Goal: Task Accomplishment & Management: Complete application form

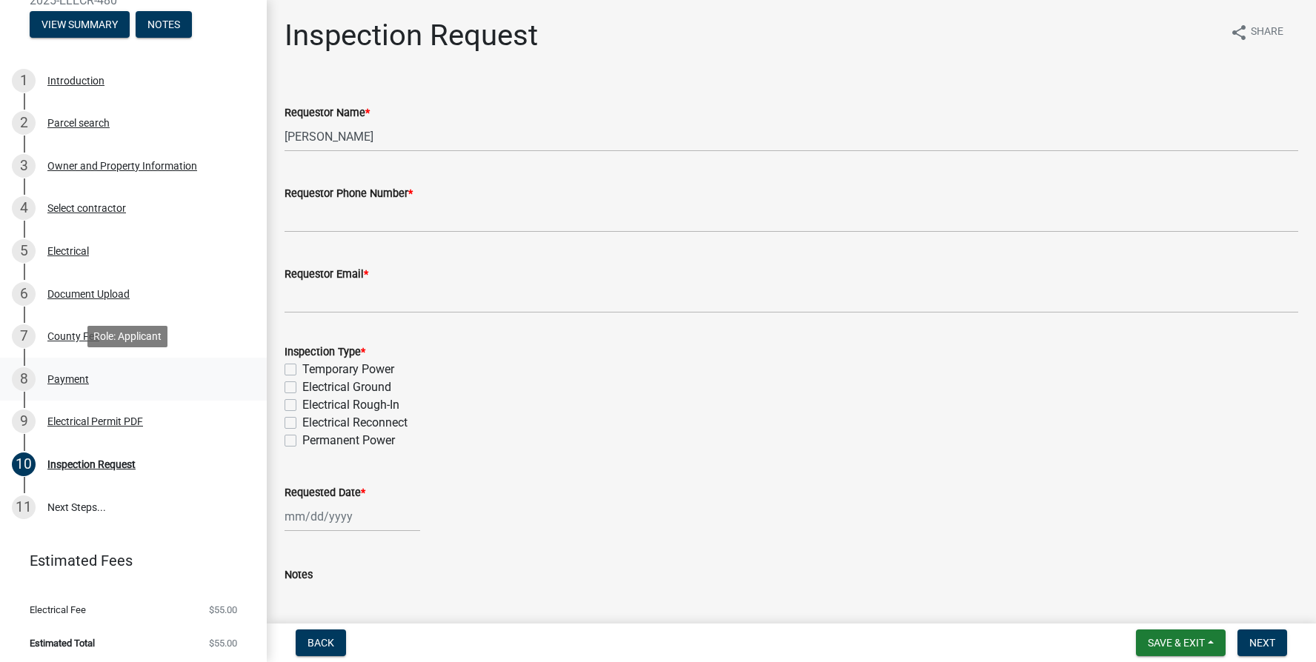
scroll to position [165, 0]
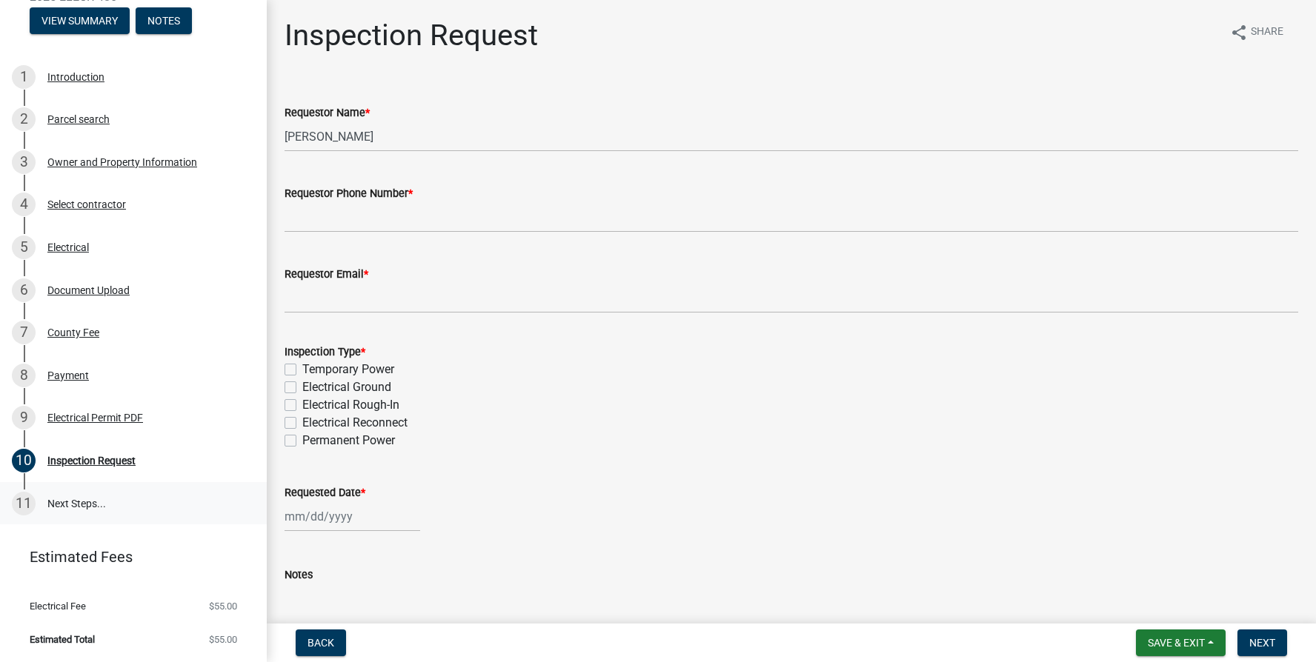
click at [21, 502] on div "11" at bounding box center [24, 504] width 24 height 24
click at [64, 502] on link "11 Next Steps..." at bounding box center [133, 503] width 267 height 43
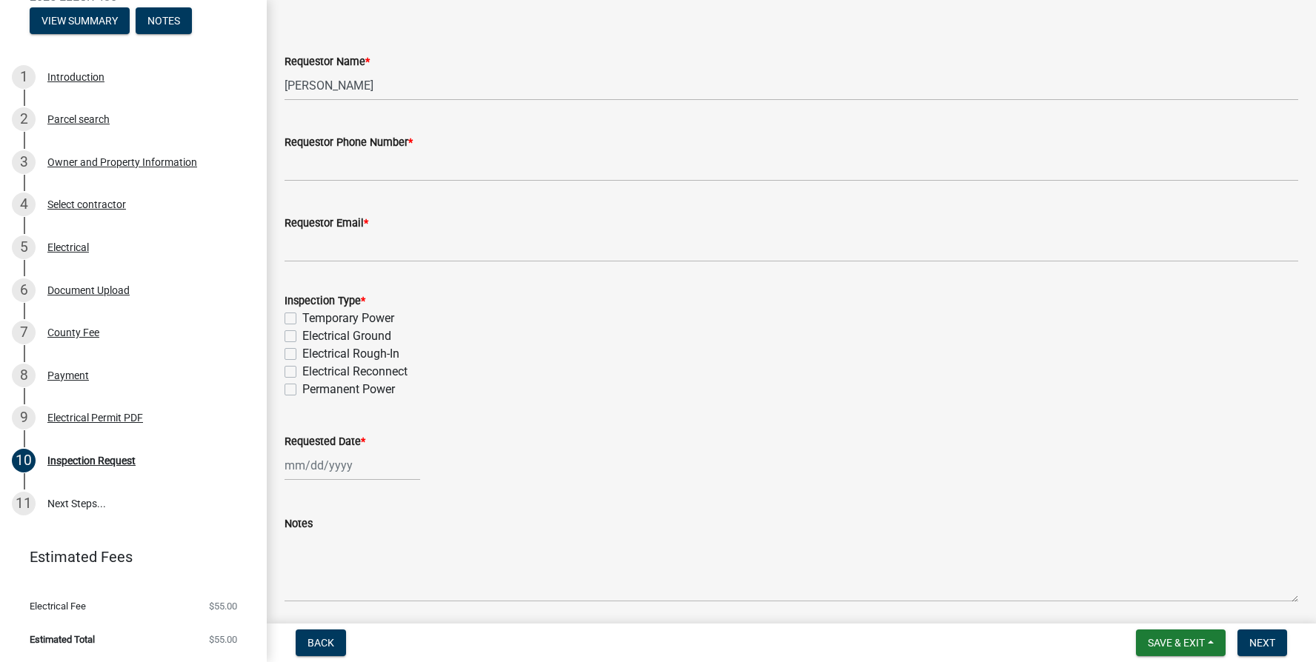
scroll to position [105, 0]
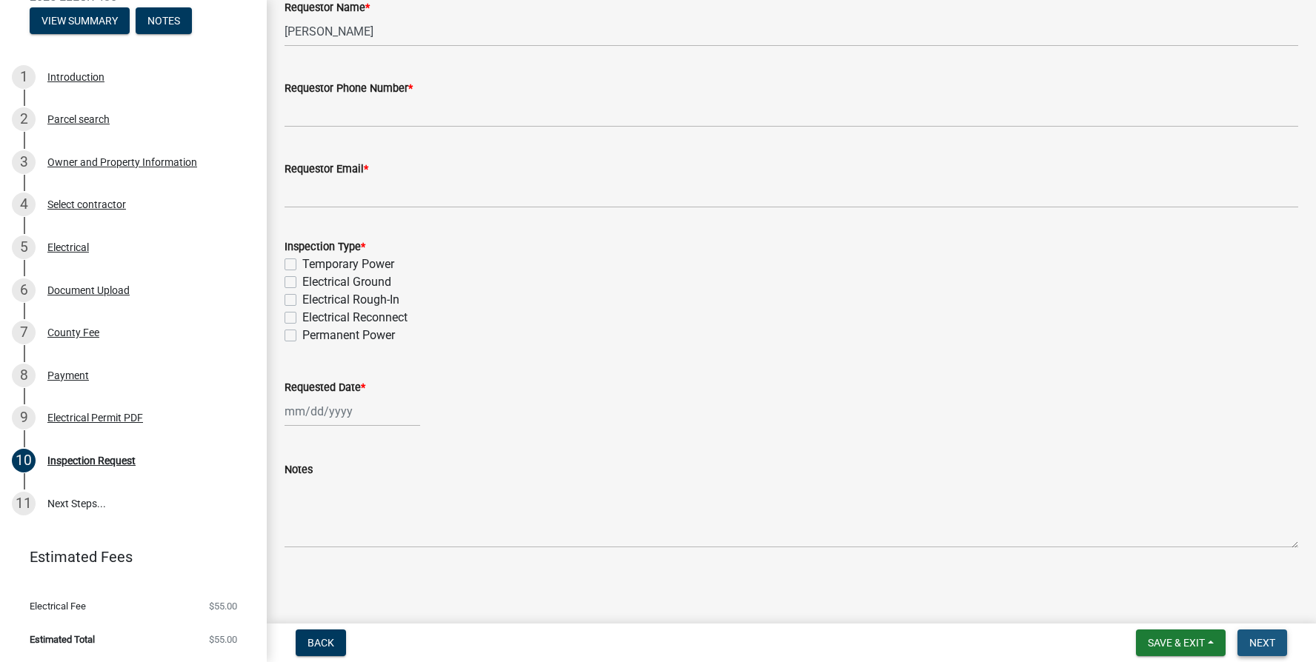
click at [1277, 644] on button "Next" at bounding box center [1262, 643] width 50 height 27
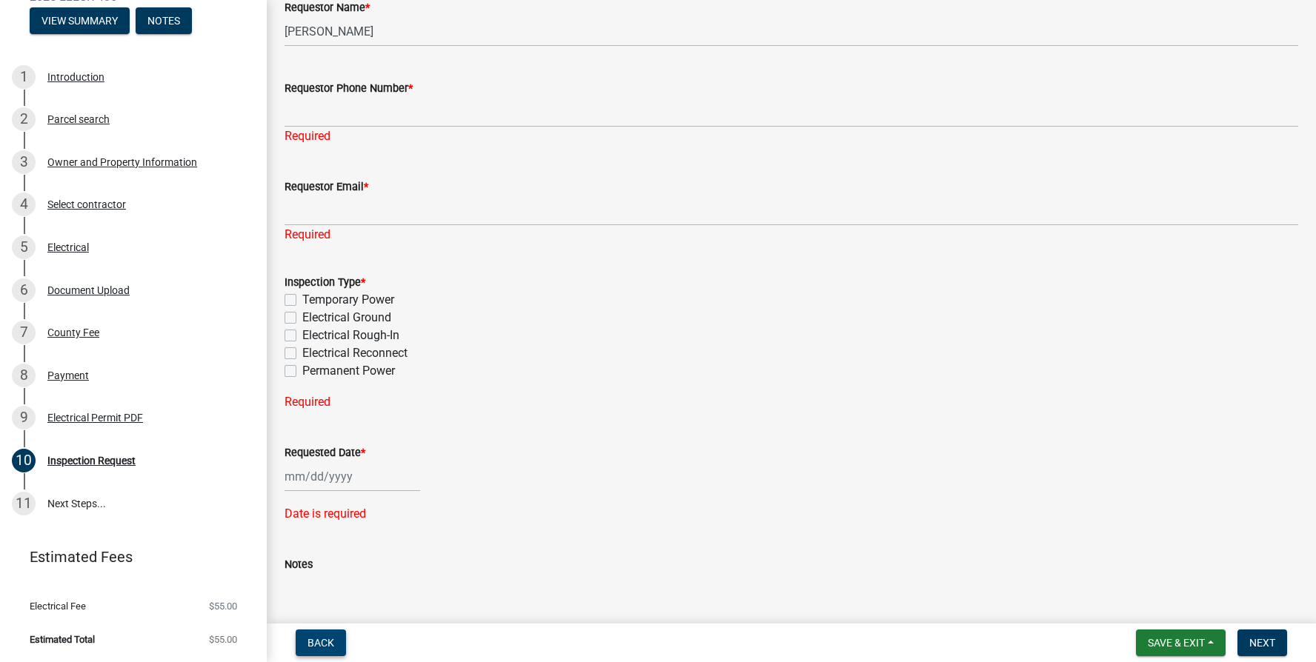
click at [304, 642] on button "Back" at bounding box center [321, 643] width 50 height 27
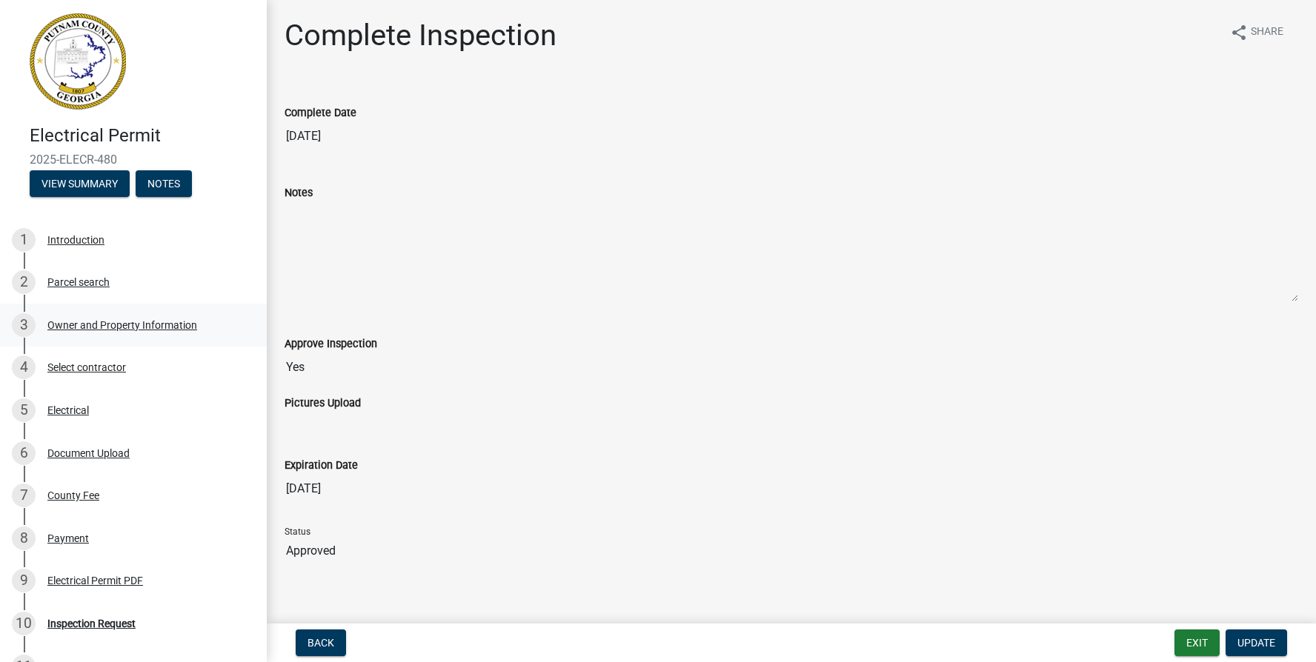
scroll to position [0, 0]
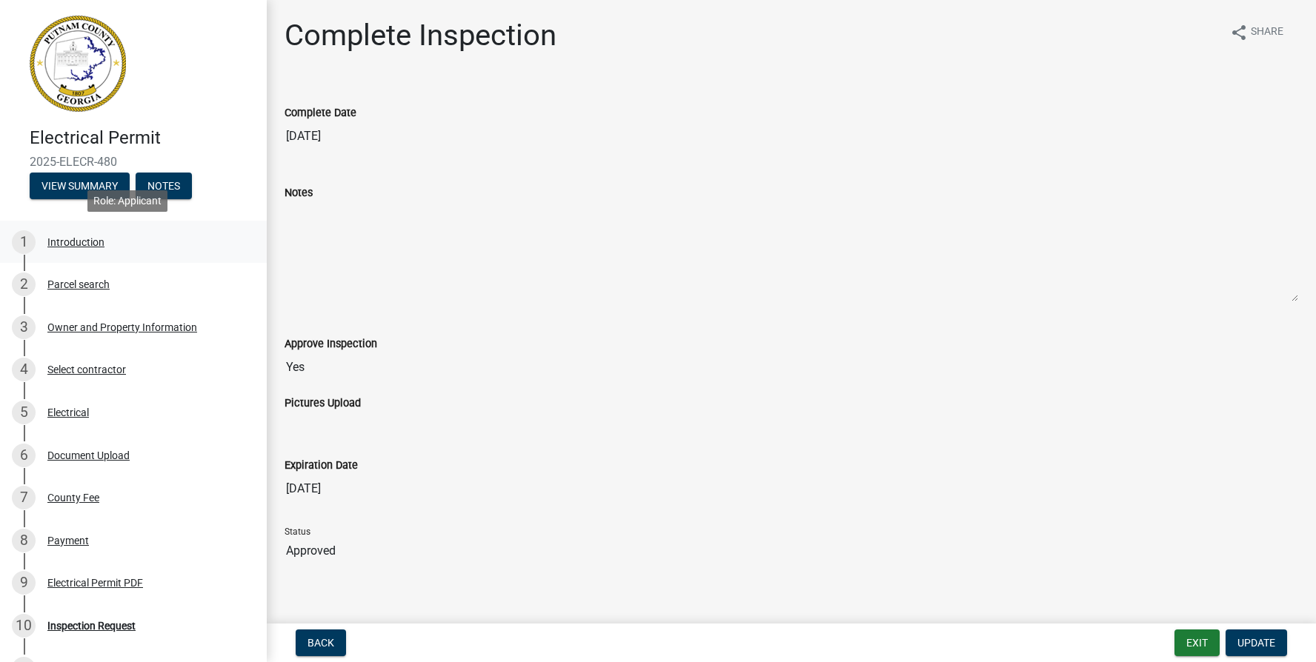
click at [69, 244] on div "Introduction" at bounding box center [75, 242] width 57 height 10
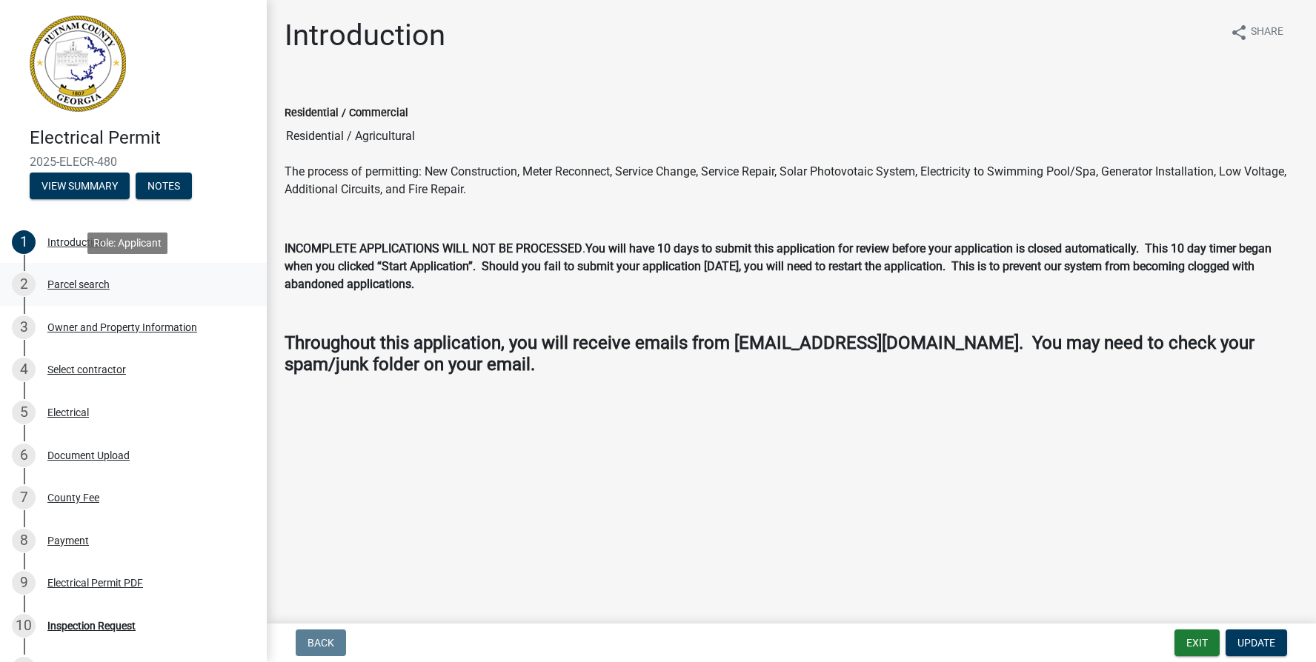
click at [67, 286] on div "Parcel search" at bounding box center [78, 284] width 62 height 10
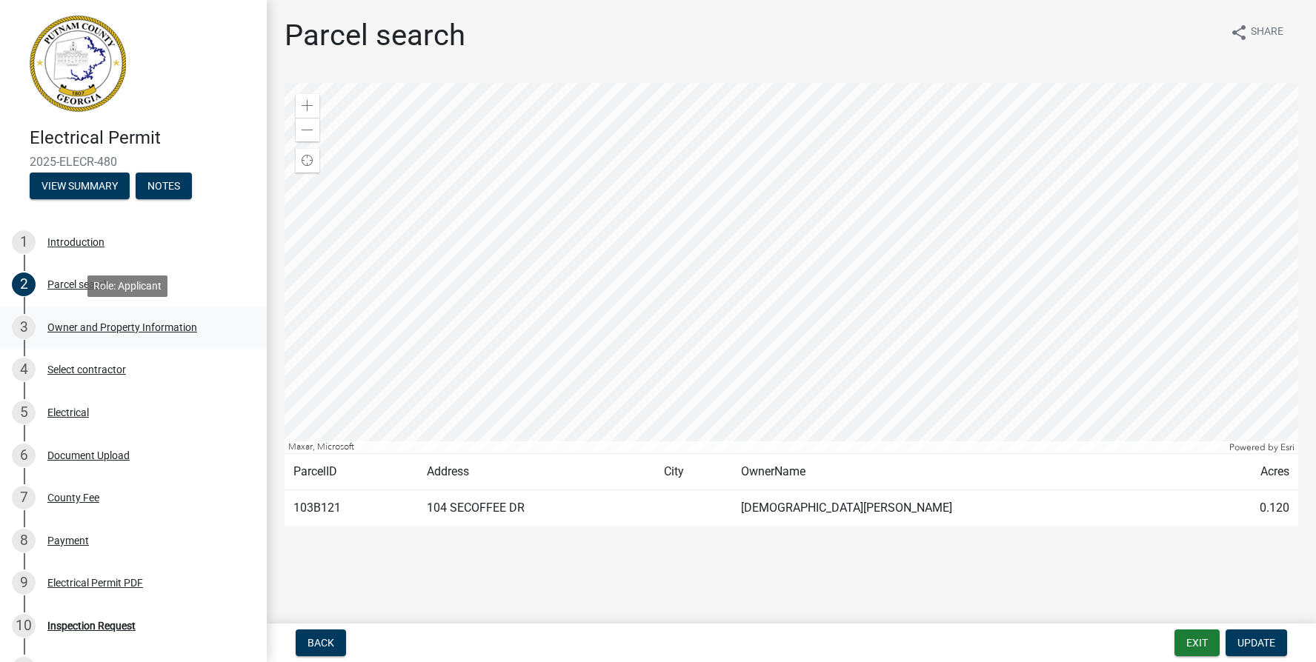
click at [79, 327] on div "Owner and Property Information" at bounding box center [122, 327] width 150 height 10
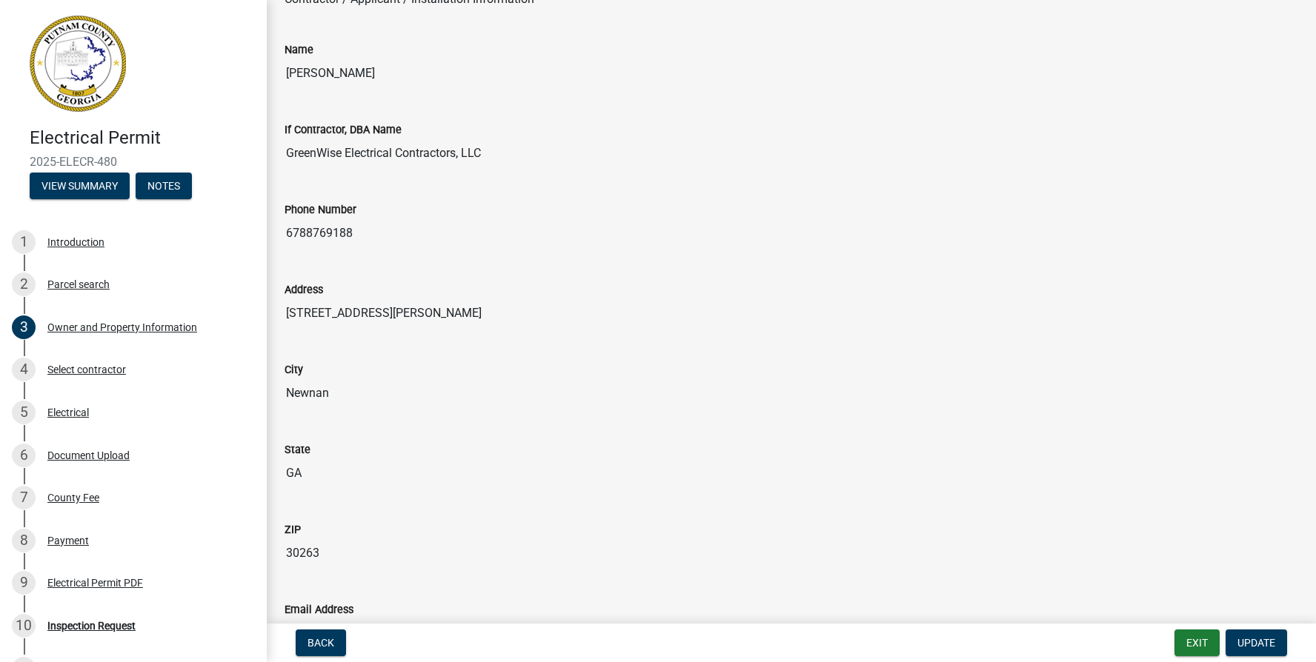
scroll to position [1259, 0]
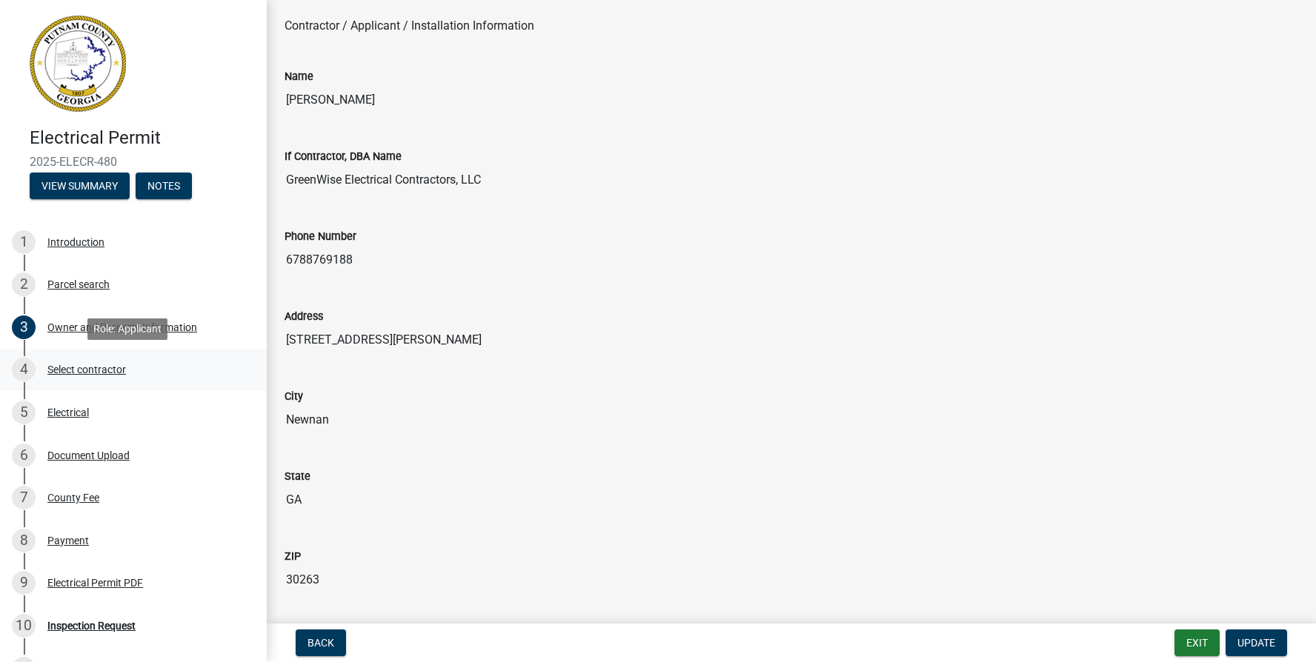
click at [76, 370] on div "Select contractor" at bounding box center [86, 369] width 79 height 10
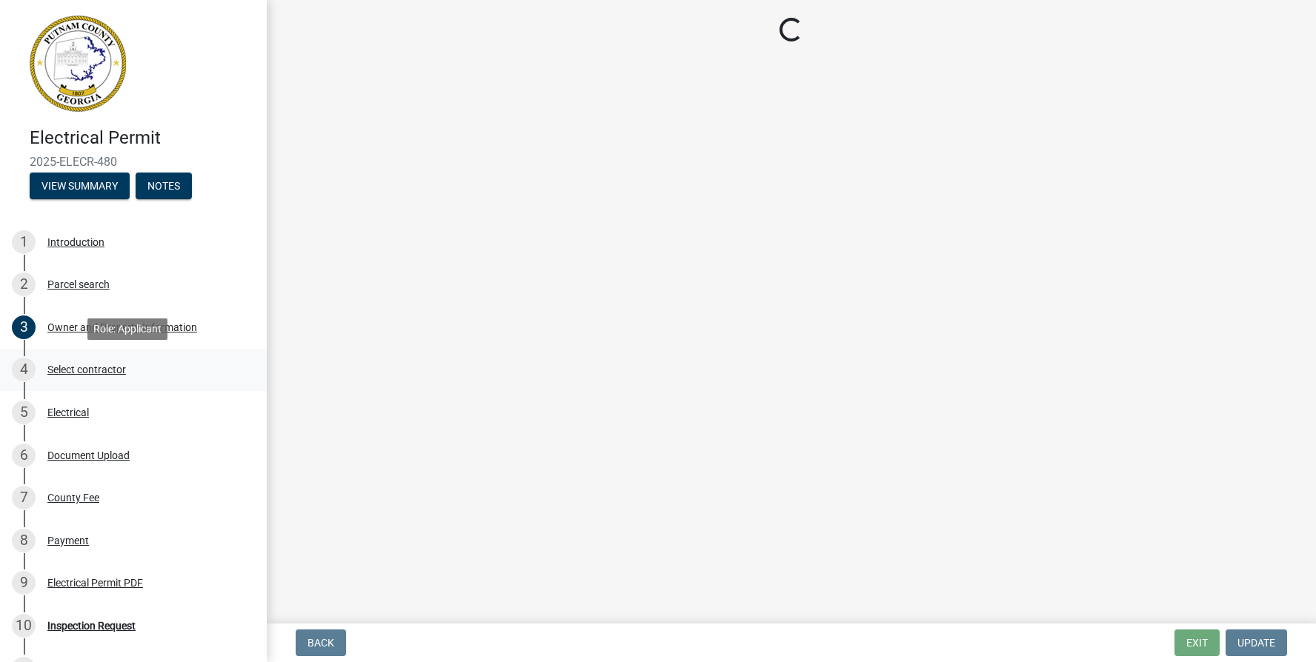
scroll to position [0, 0]
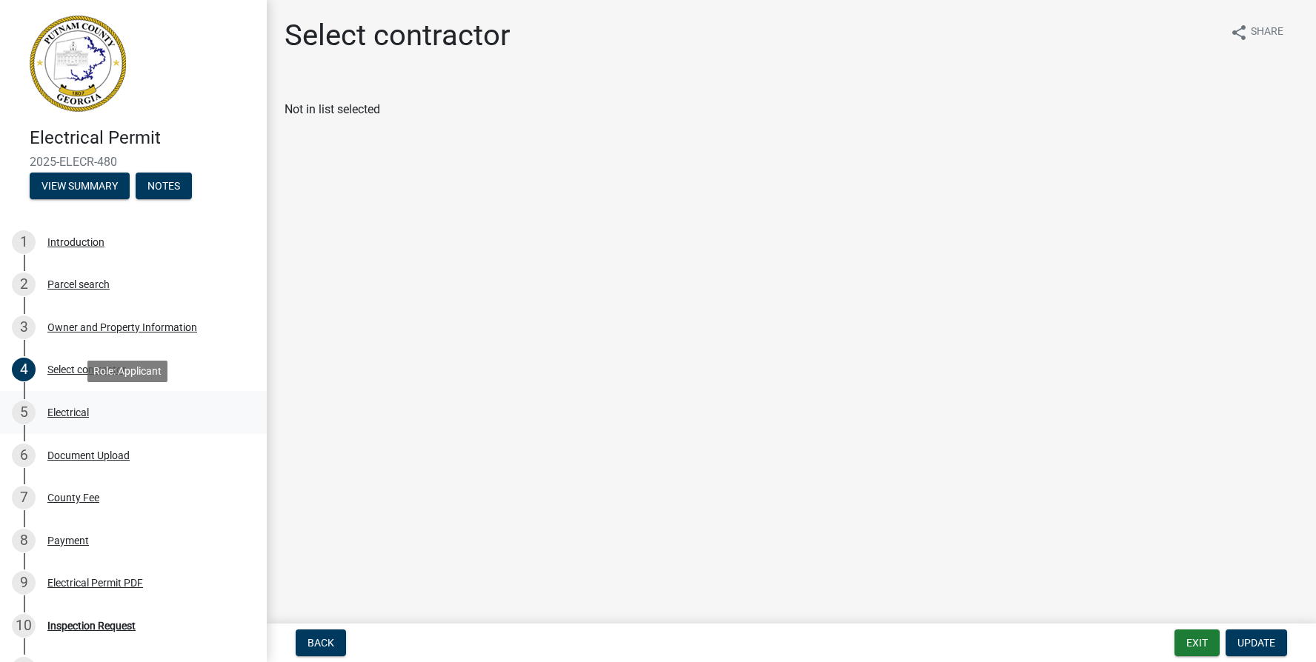
click at [61, 412] on div "Electrical" at bounding box center [67, 412] width 41 height 10
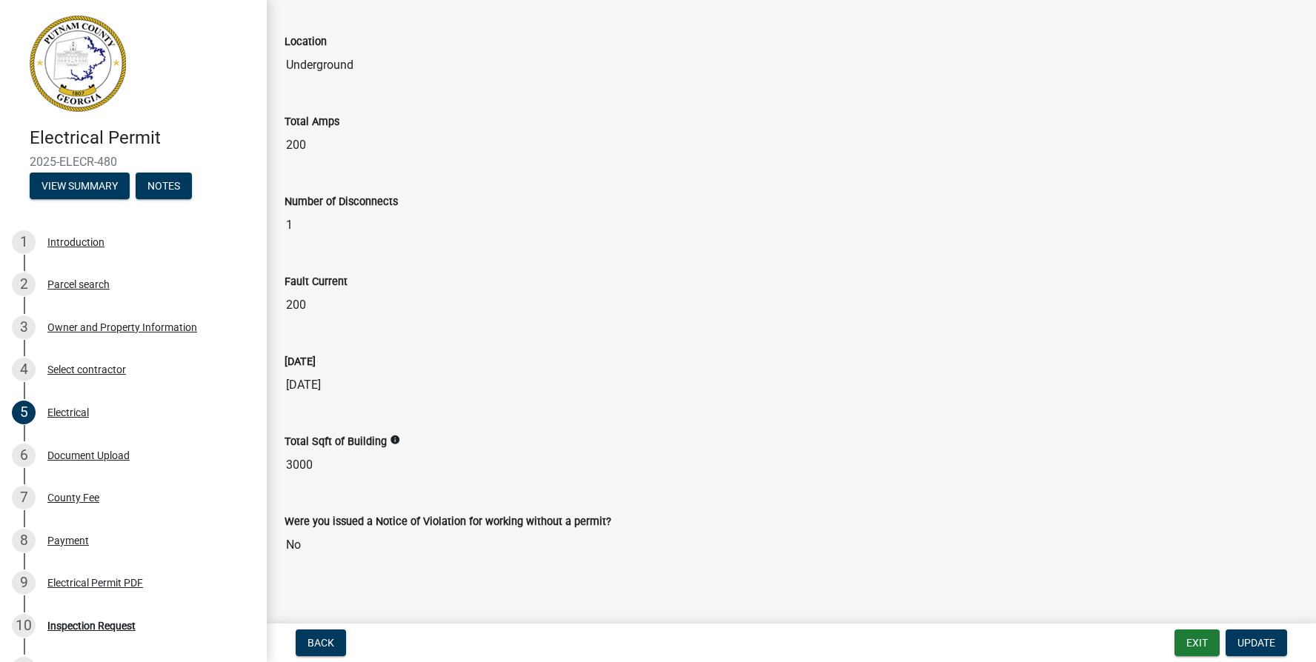
scroll to position [753, 0]
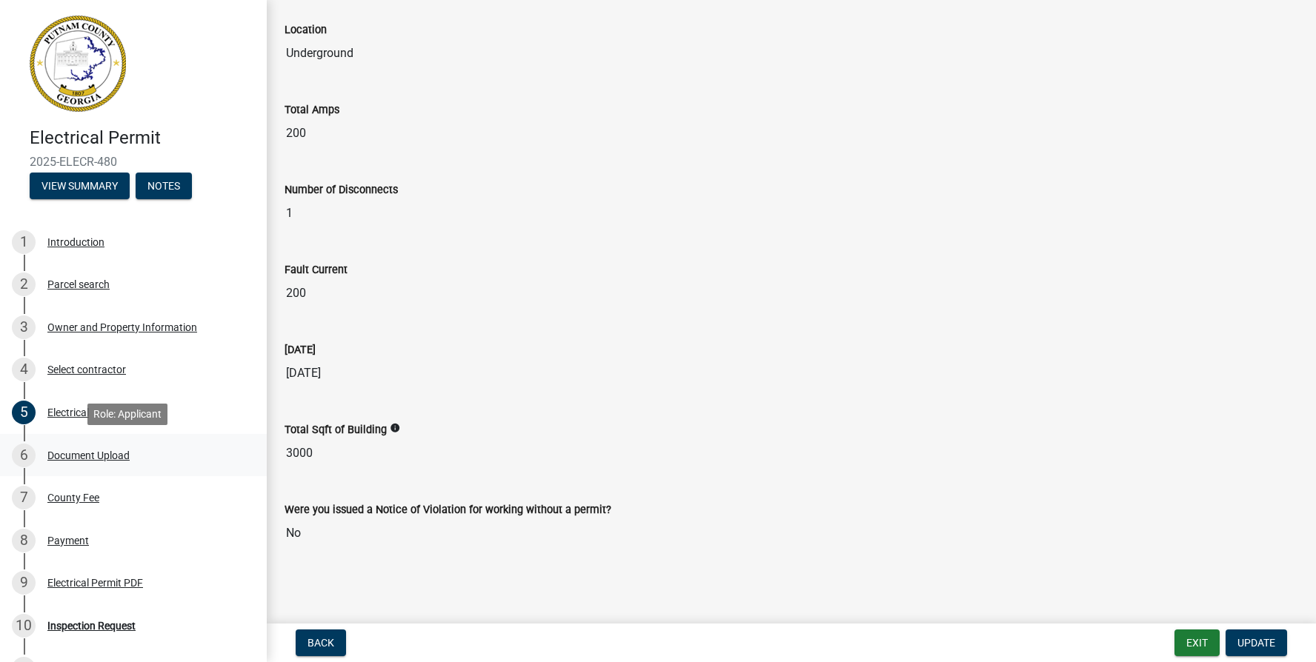
click at [62, 456] on div "Document Upload" at bounding box center [88, 455] width 82 height 10
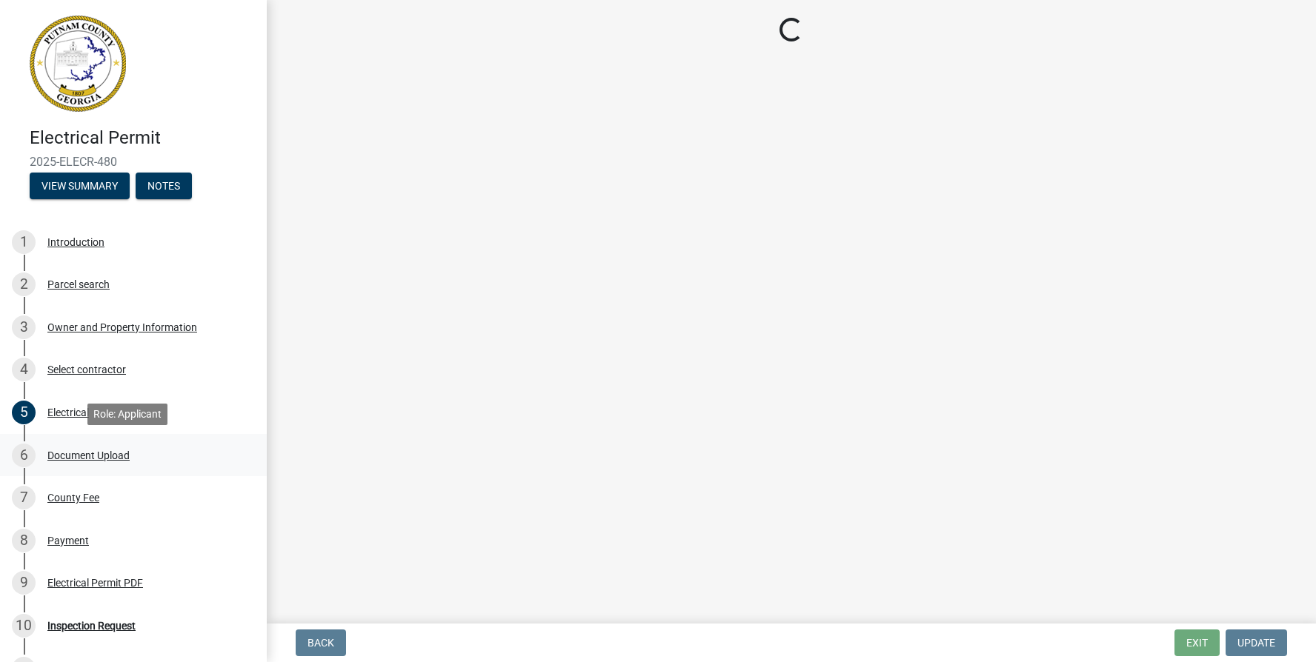
scroll to position [0, 0]
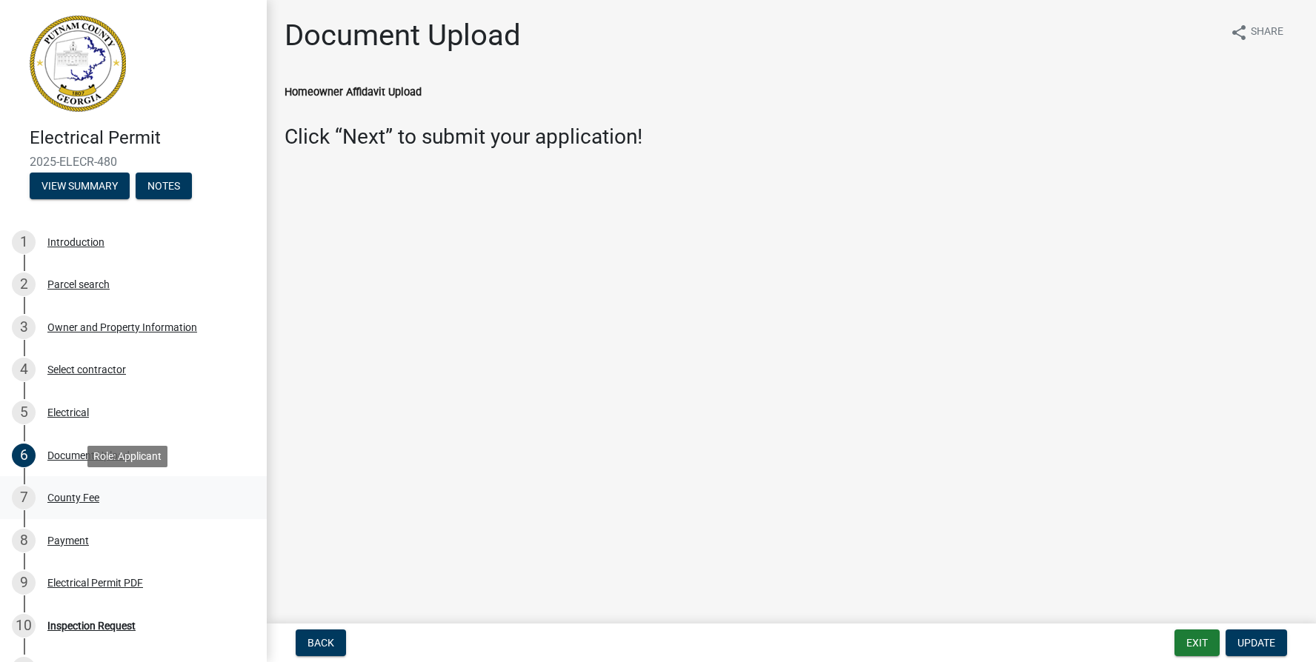
click at [75, 500] on div "County Fee" at bounding box center [73, 498] width 52 height 10
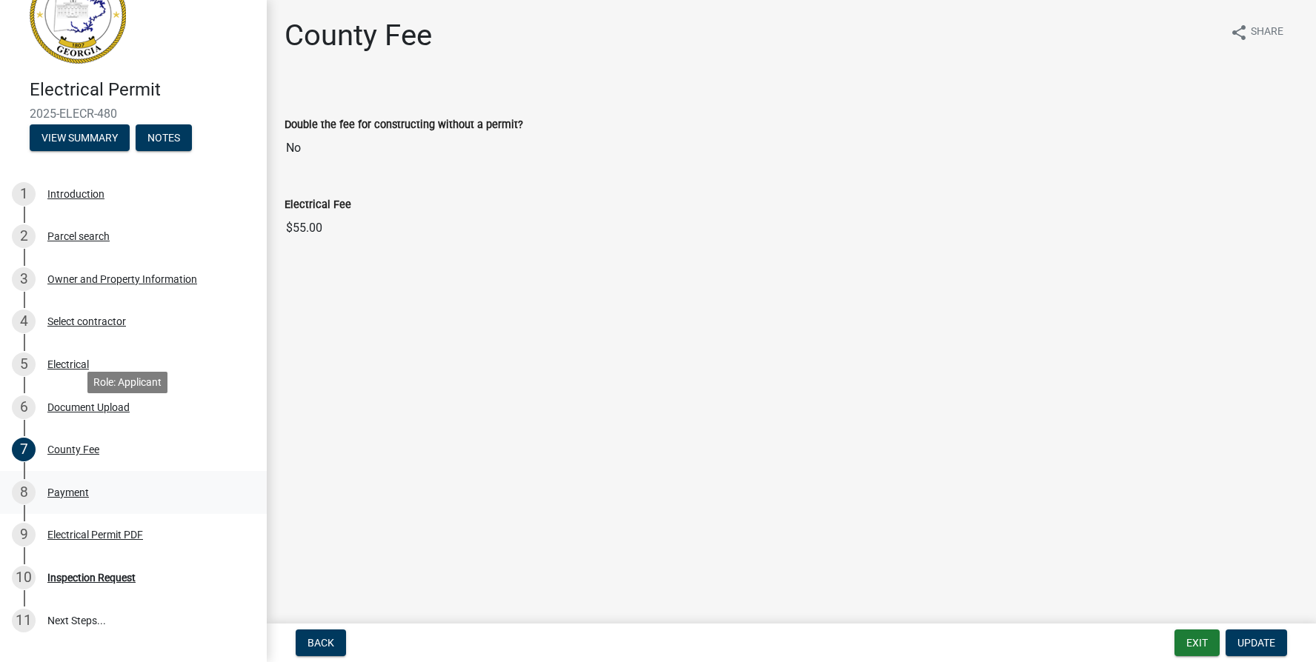
scroll to position [74, 0]
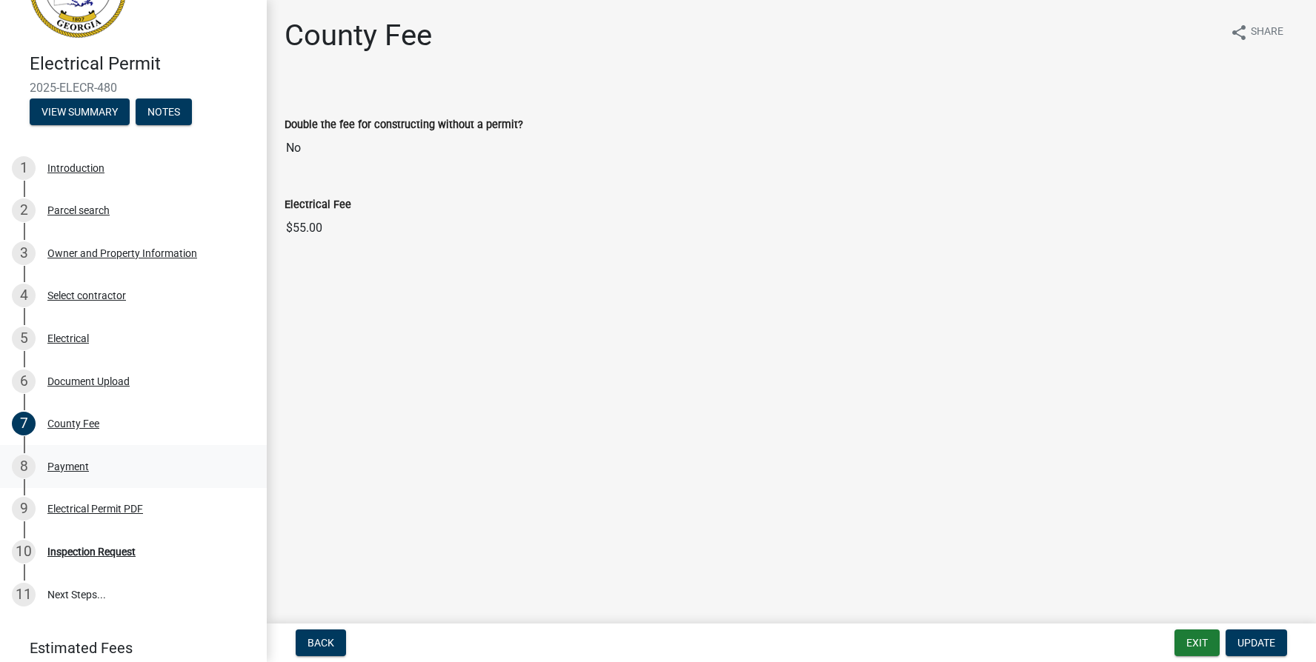
click at [67, 465] on div "Payment" at bounding box center [67, 467] width 41 height 10
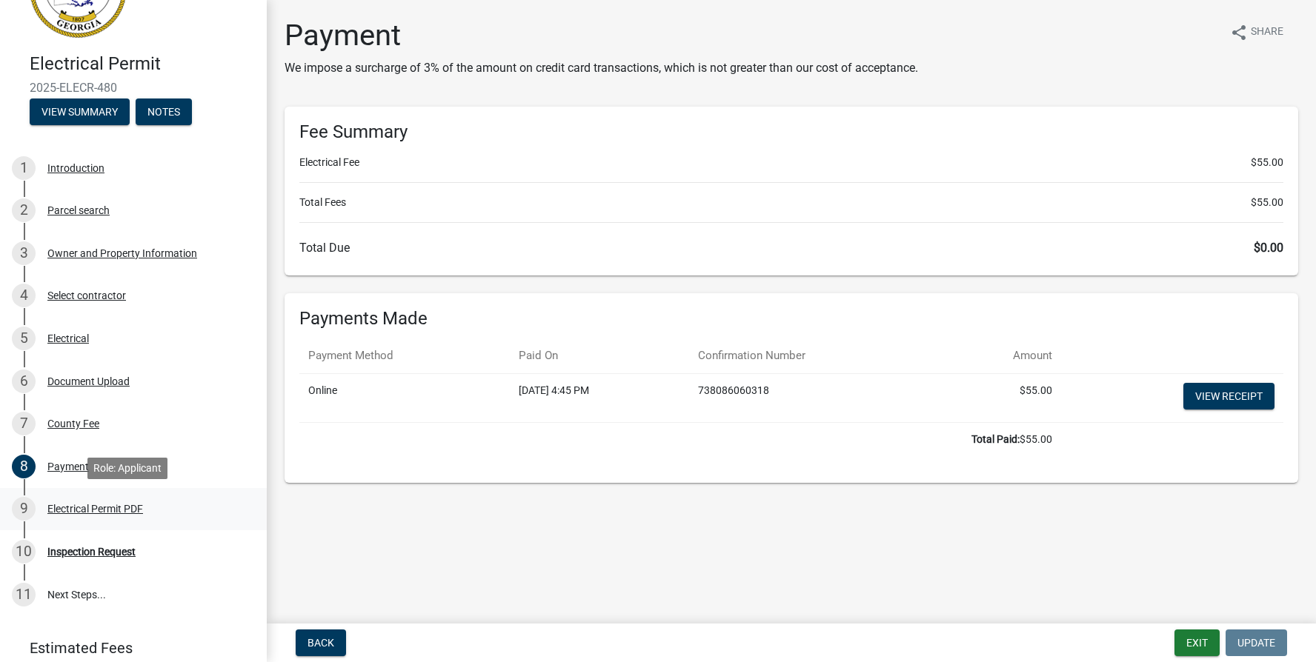
click at [76, 508] on div "Electrical Permit PDF" at bounding box center [95, 509] width 96 height 10
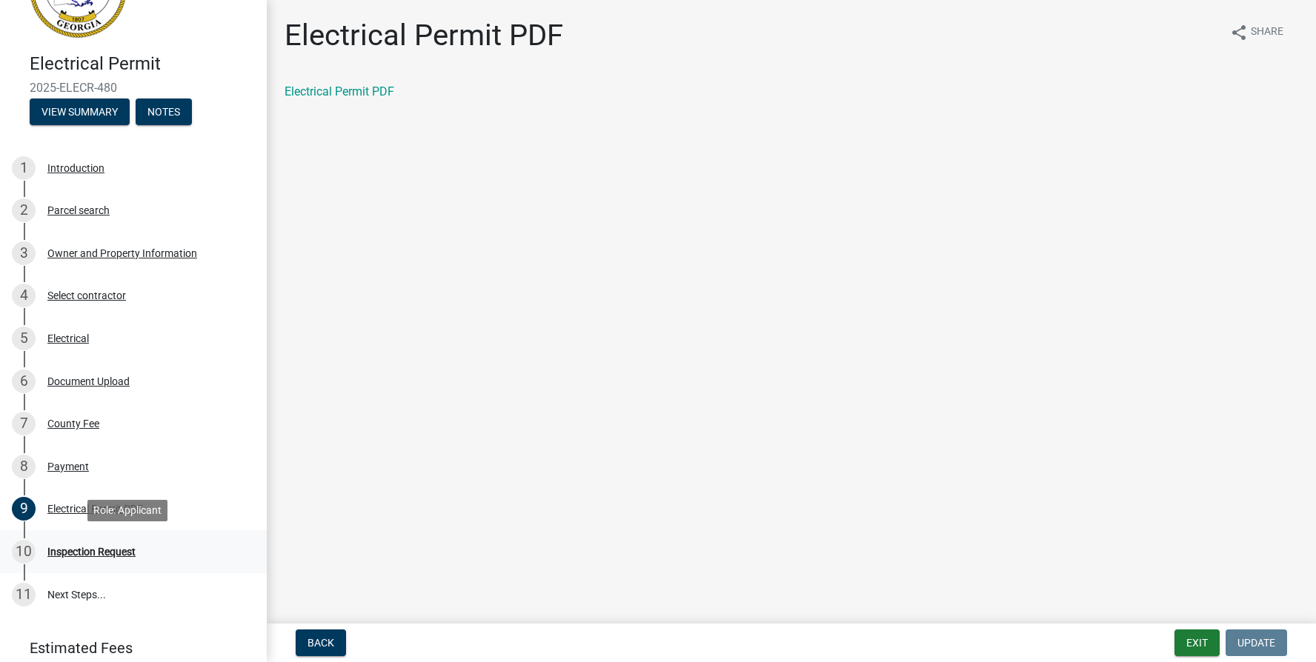
click at [105, 550] on div "Inspection Request" at bounding box center [91, 552] width 88 height 10
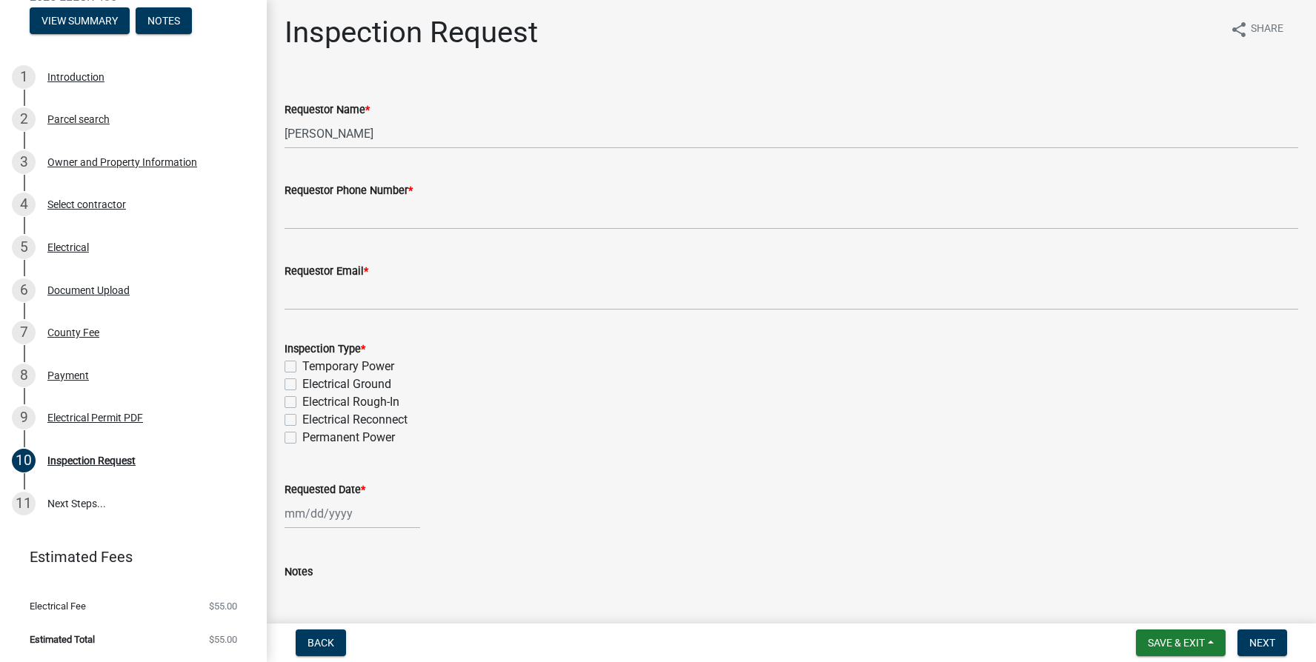
scroll to position [0, 0]
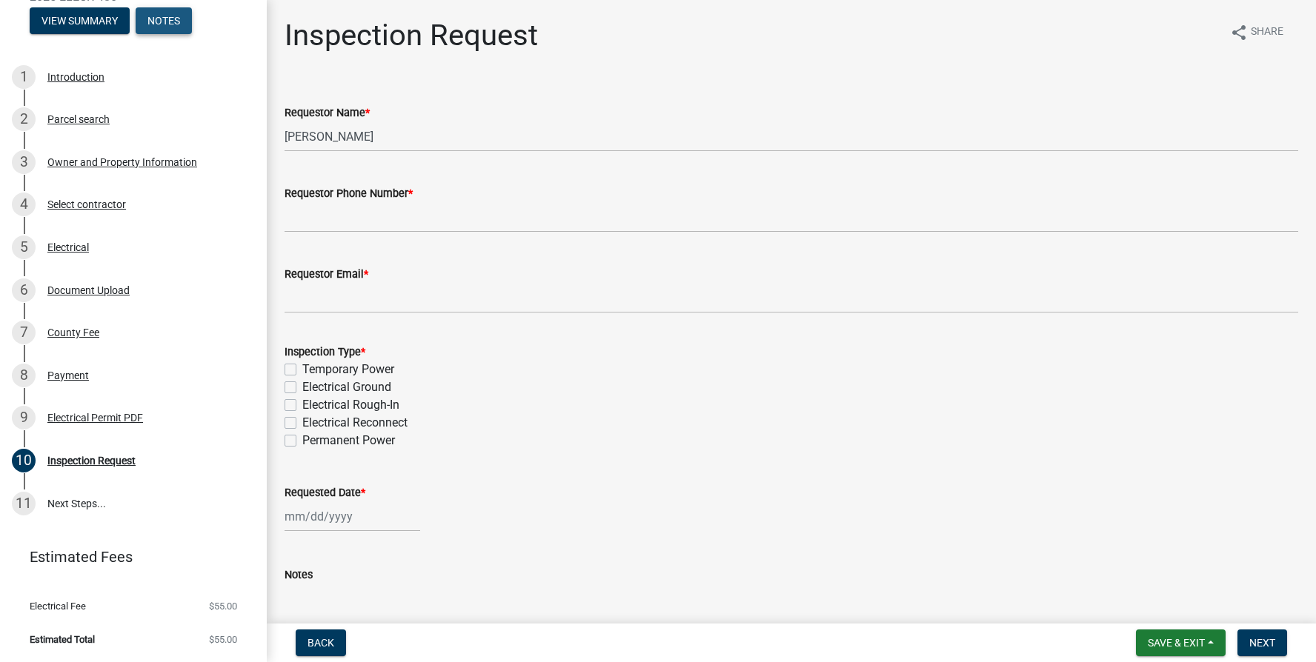
click at [164, 17] on button "Notes" at bounding box center [164, 20] width 56 height 27
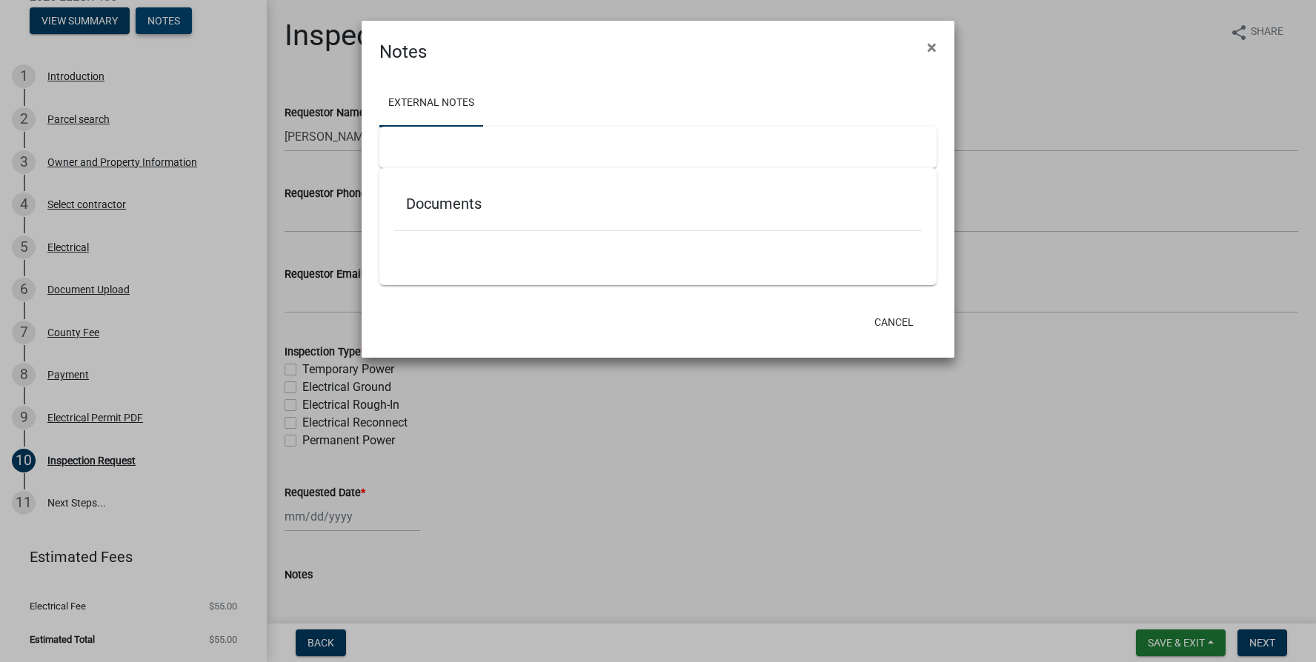
scroll to position [93, 0]
drag, startPoint x: 933, startPoint y: 47, endPoint x: 1121, endPoint y: 123, distance: 202.1
click at [936, 47] on span "×" at bounding box center [932, 47] width 10 height 21
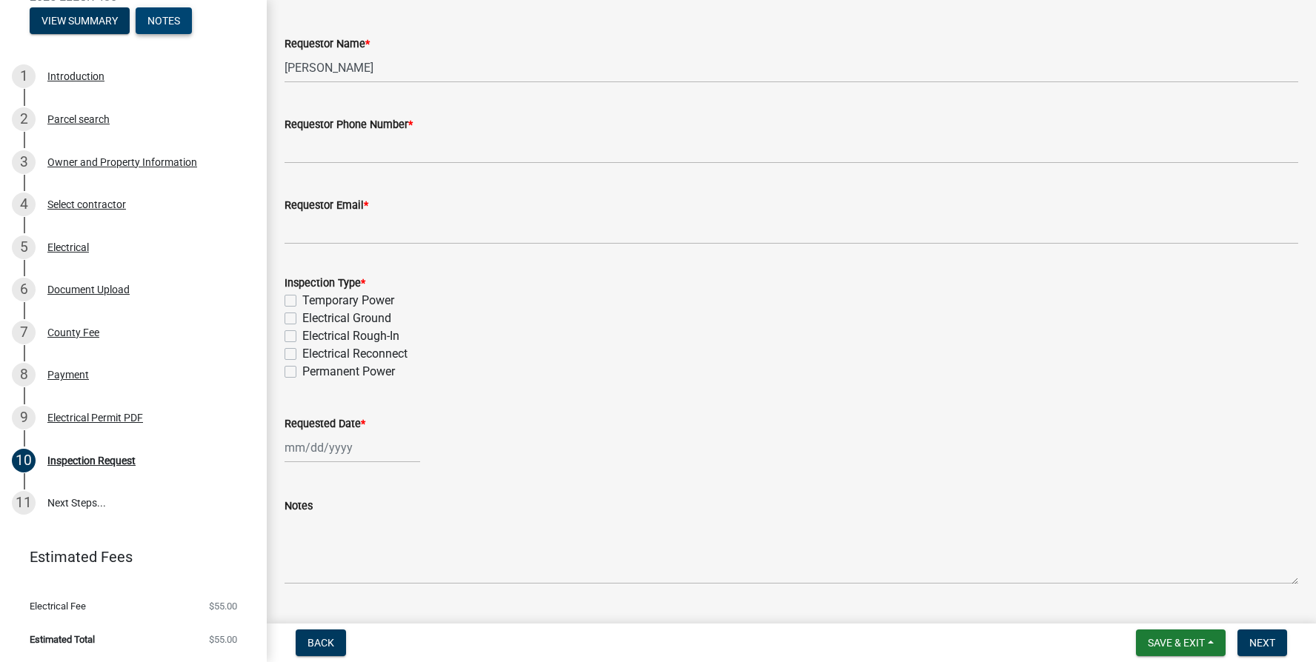
scroll to position [105, 0]
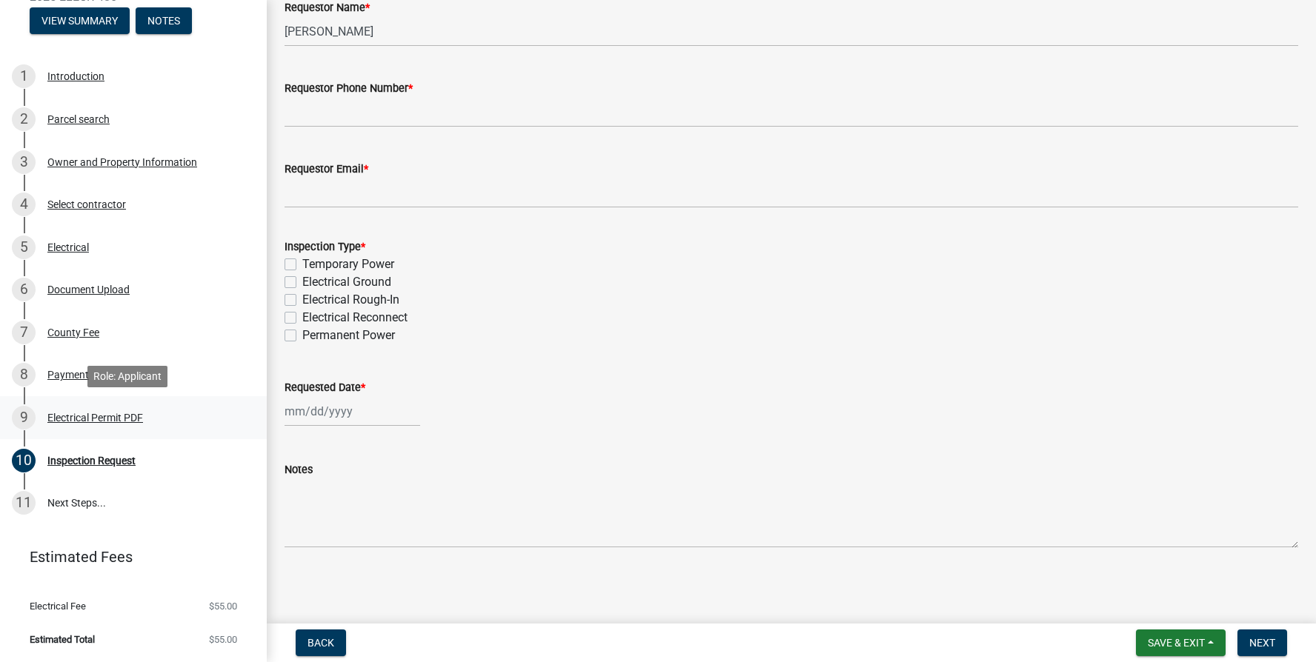
click at [109, 418] on div "Electrical Permit PDF" at bounding box center [95, 418] width 96 height 10
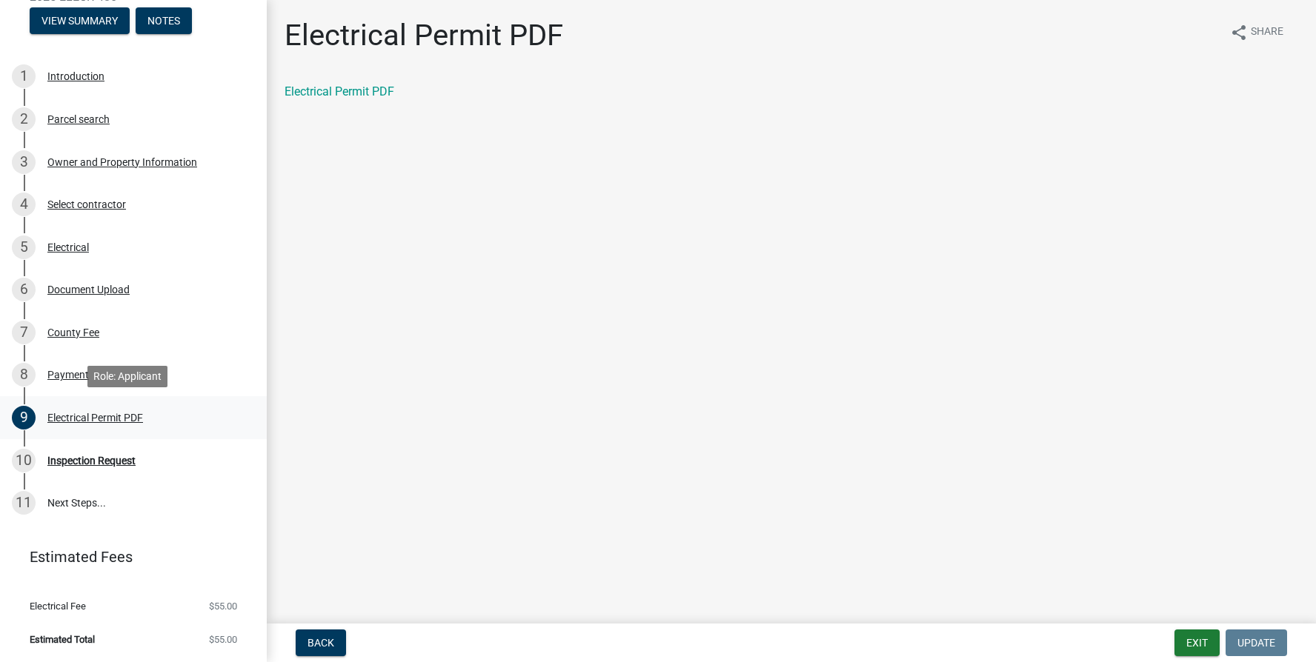
click at [57, 416] on div "Electrical Permit PDF" at bounding box center [95, 418] width 96 height 10
click at [51, 376] on div "Payment" at bounding box center [67, 375] width 41 height 10
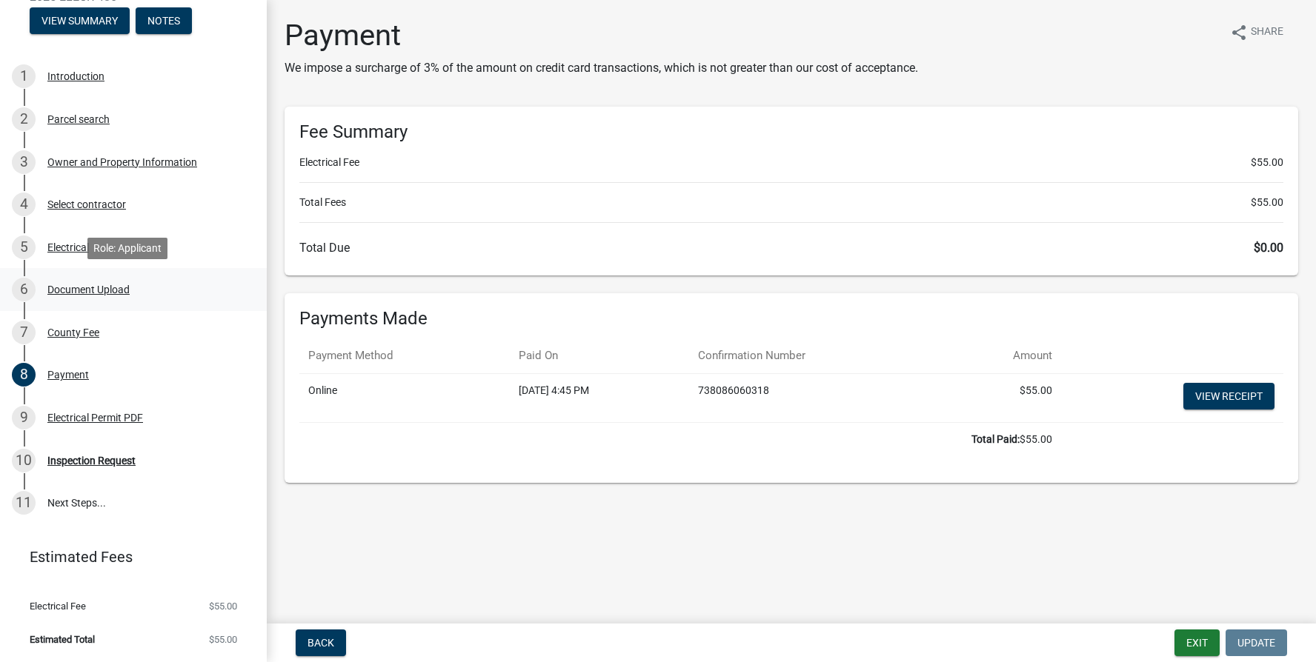
click at [60, 287] on div "Document Upload" at bounding box center [88, 289] width 82 height 10
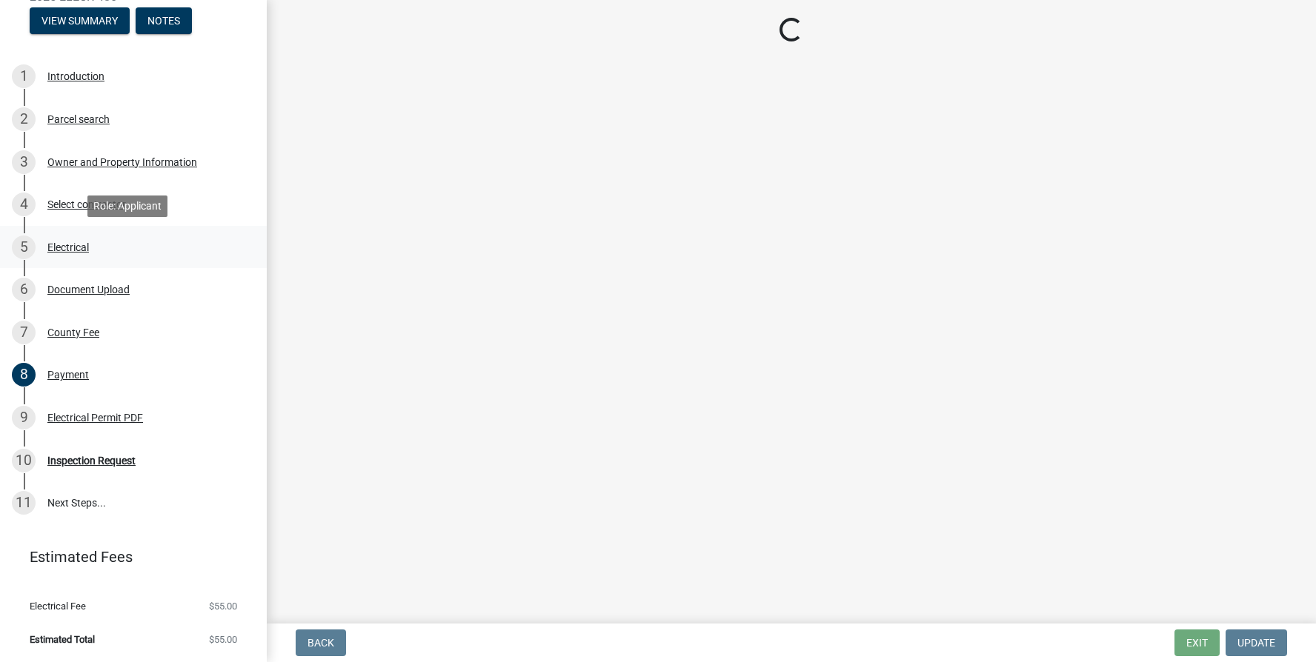
click at [61, 247] on div "Electrical" at bounding box center [67, 247] width 41 height 10
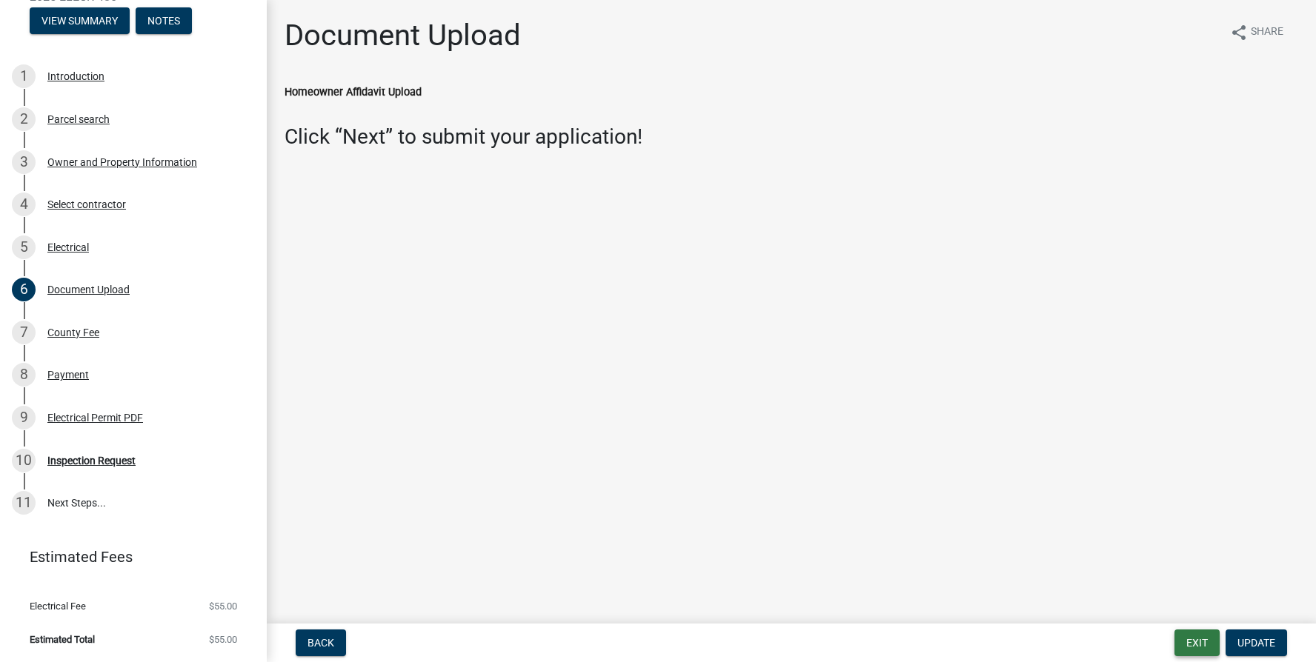
click at [1188, 637] on button "Exit" at bounding box center [1196, 643] width 45 height 27
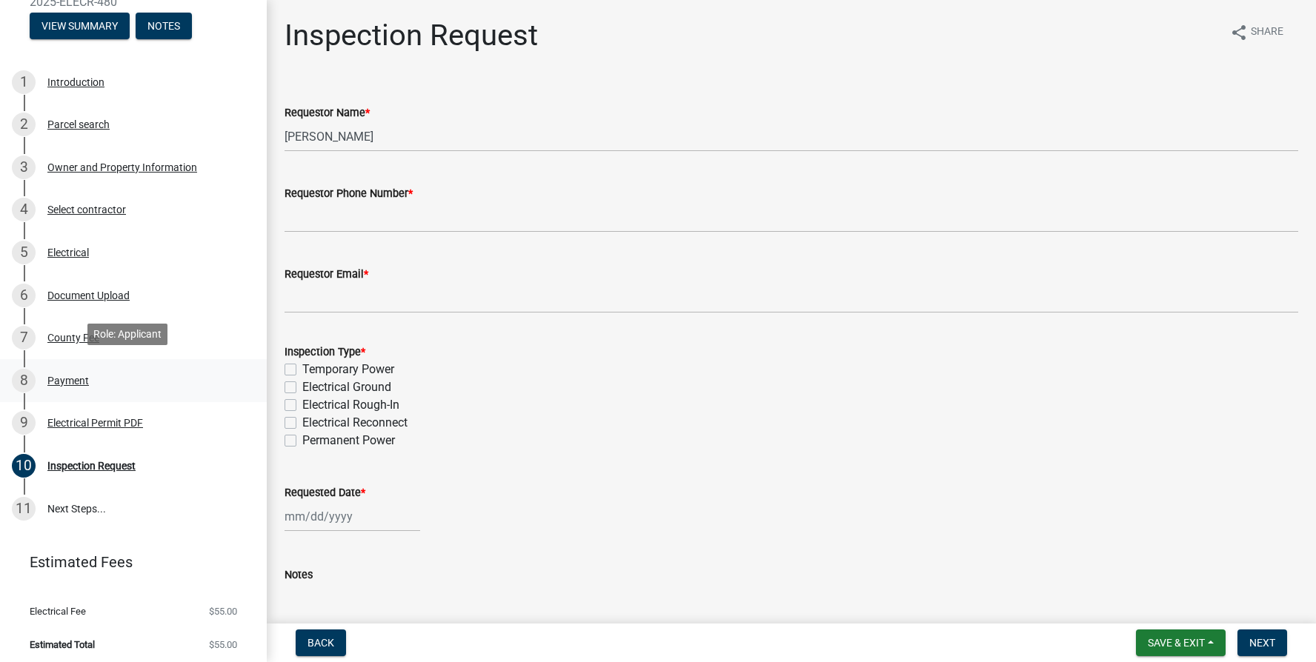
scroll to position [165, 0]
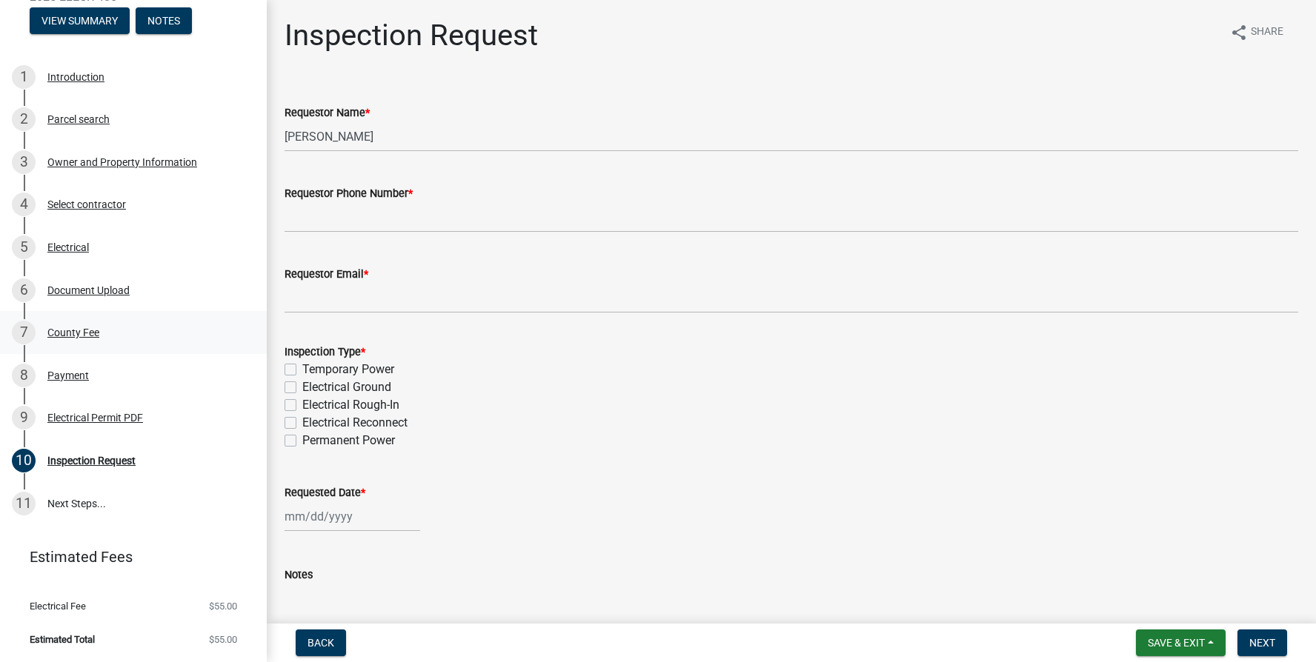
click at [68, 331] on div "County Fee" at bounding box center [73, 332] width 52 height 10
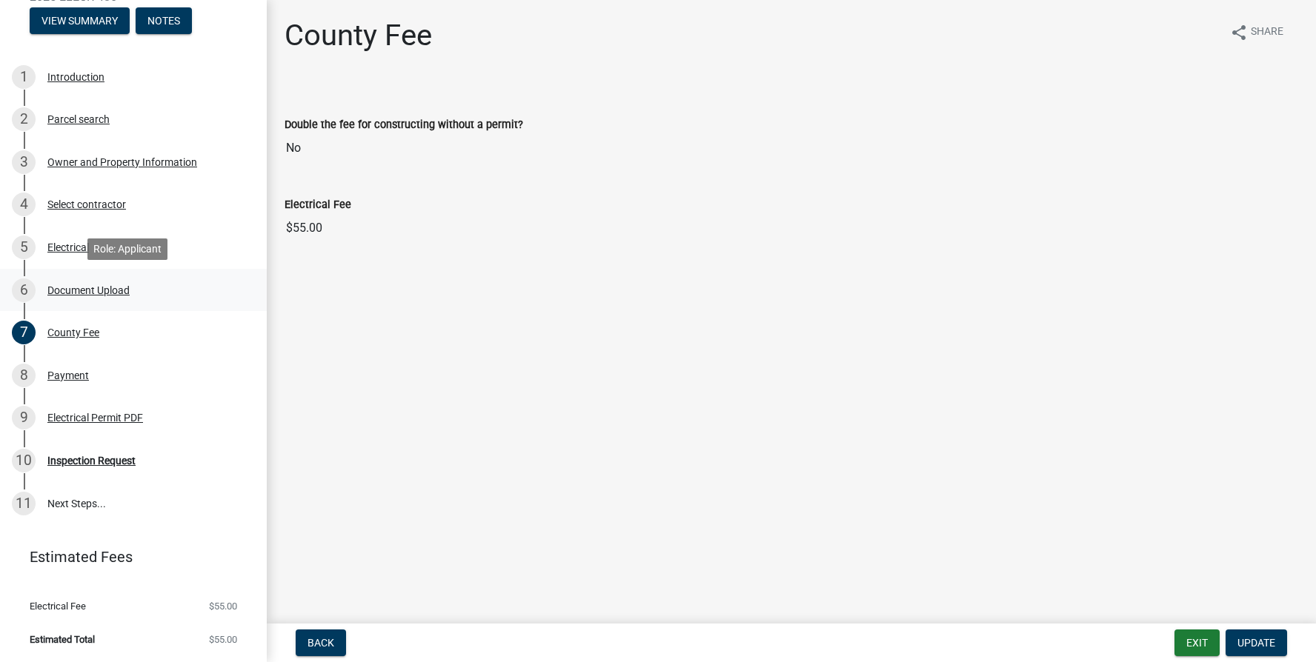
click at [75, 287] on div "Document Upload" at bounding box center [88, 290] width 82 height 10
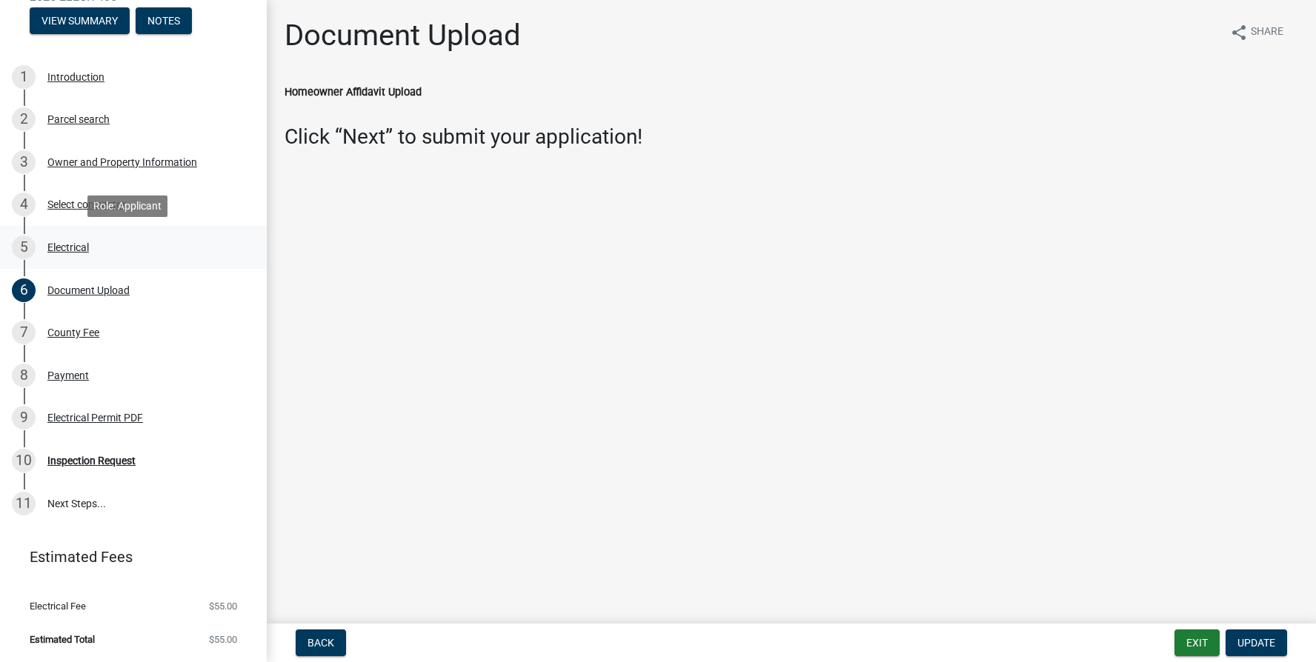
click at [67, 247] on div "Electrical" at bounding box center [67, 247] width 41 height 10
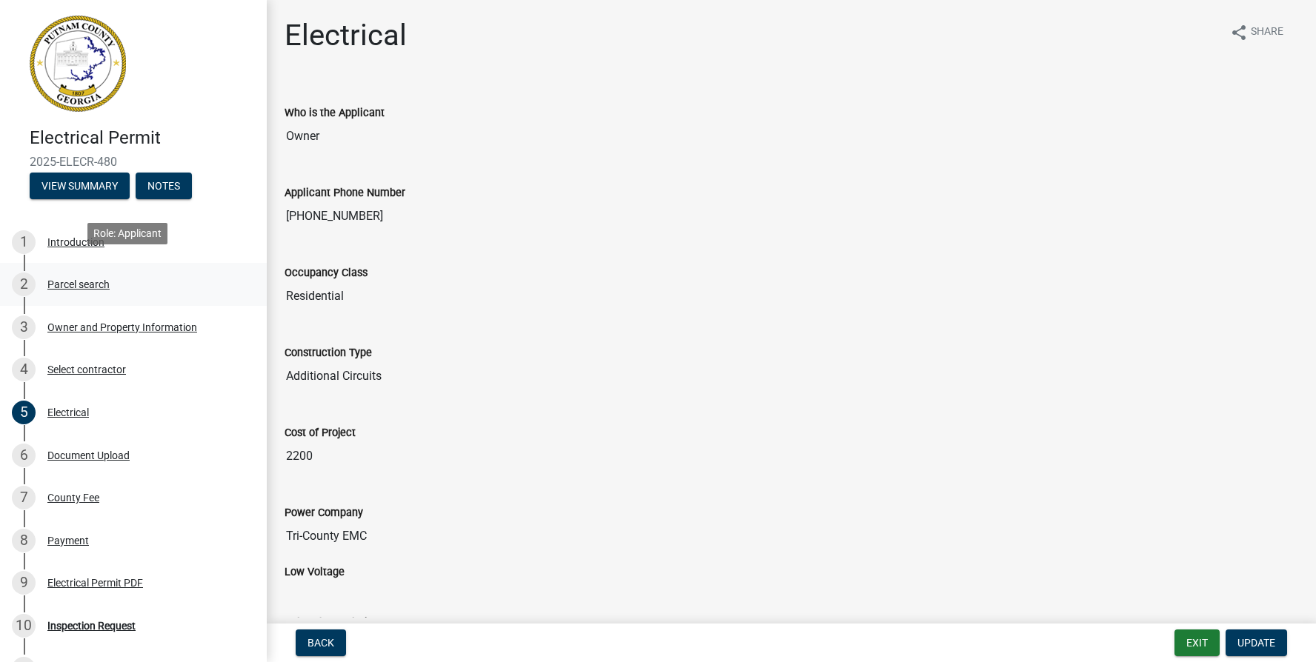
scroll to position [74, 0]
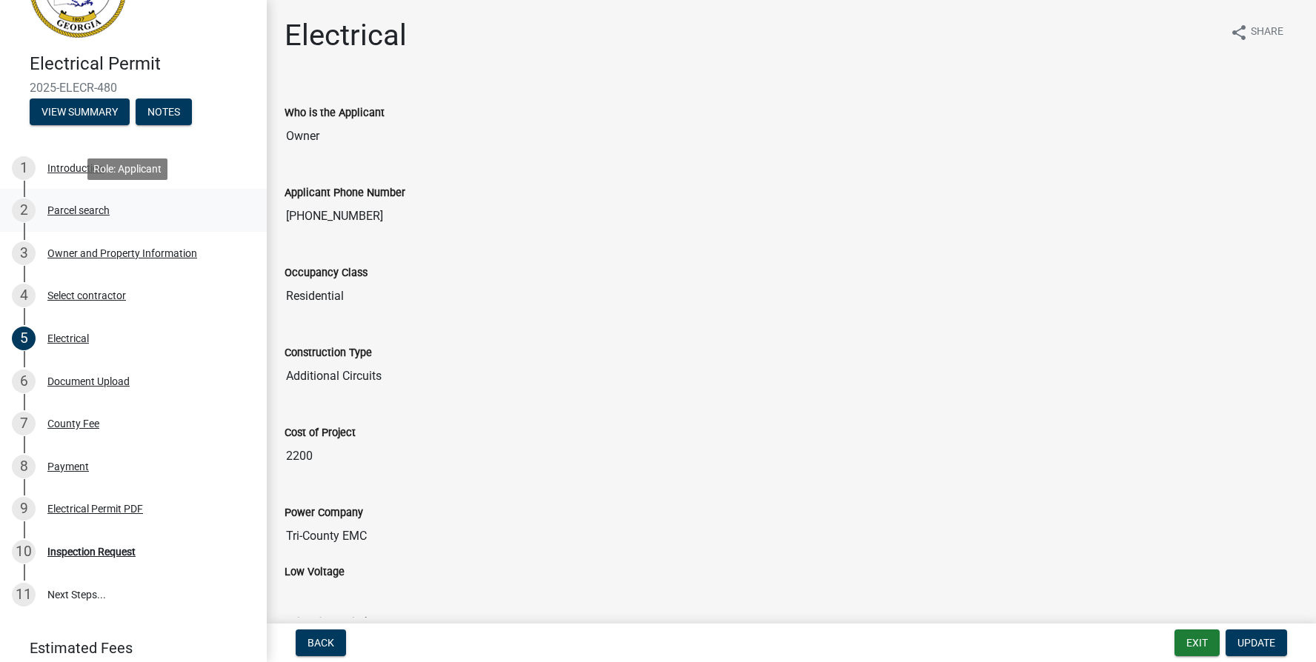
click at [68, 210] on div "Parcel search" at bounding box center [78, 210] width 62 height 10
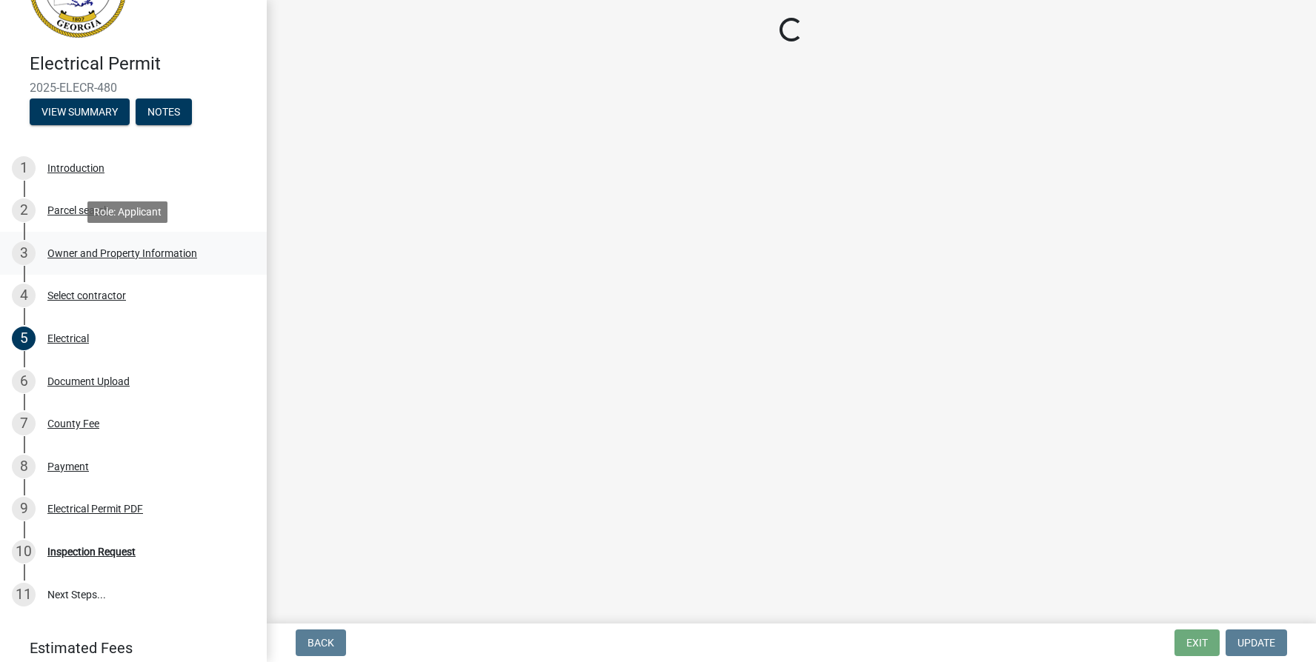
click at [74, 251] on div "Owner and Property Information" at bounding box center [122, 253] width 150 height 10
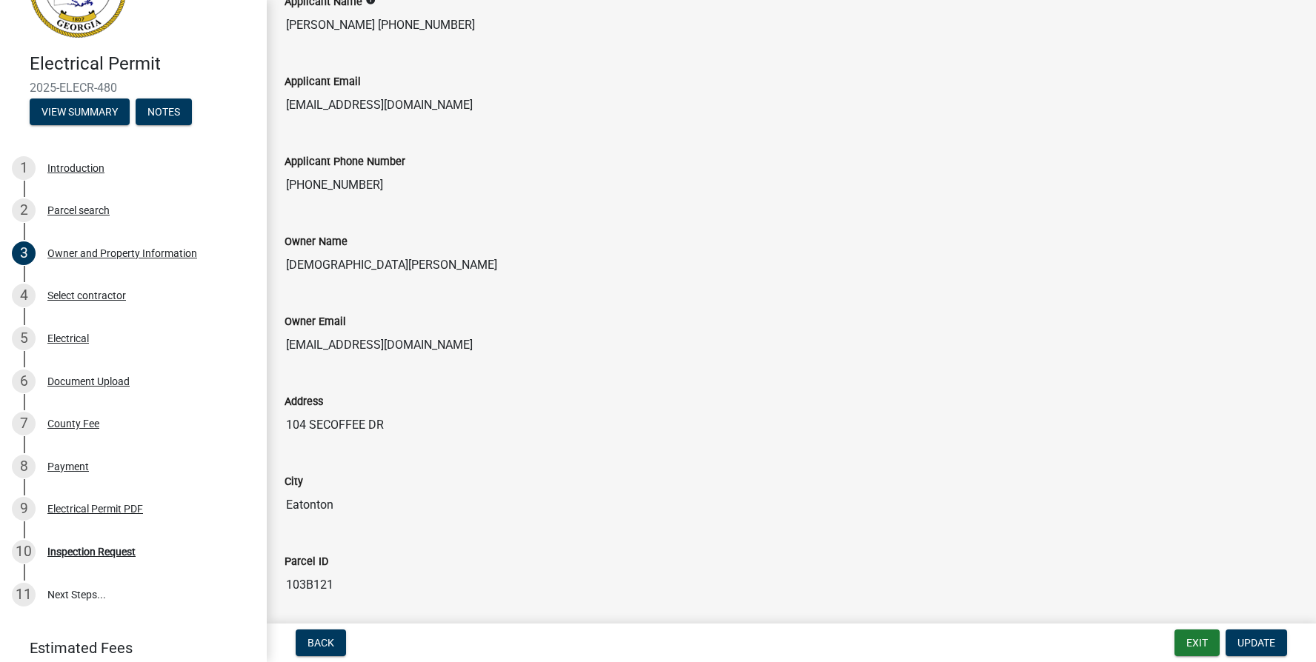
scroll to position [0, 0]
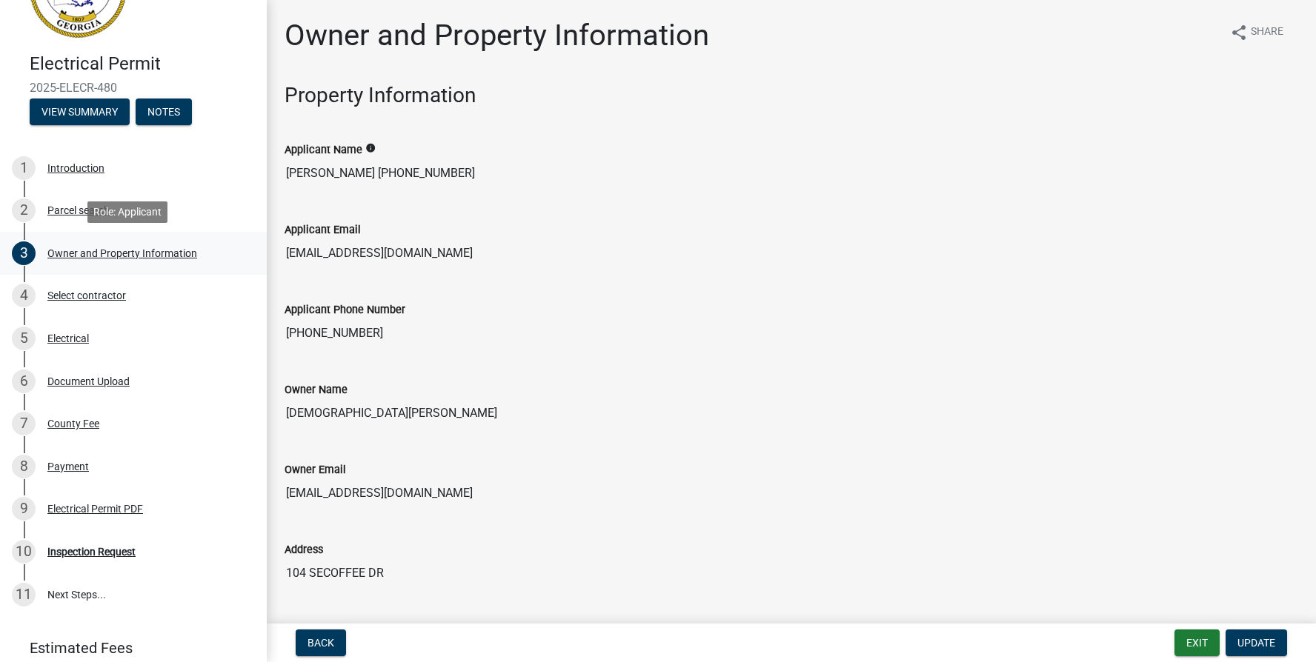
click at [67, 253] on div "Owner and Property Information" at bounding box center [122, 253] width 150 height 10
click at [75, 299] on div "Select contractor" at bounding box center [86, 295] width 79 height 10
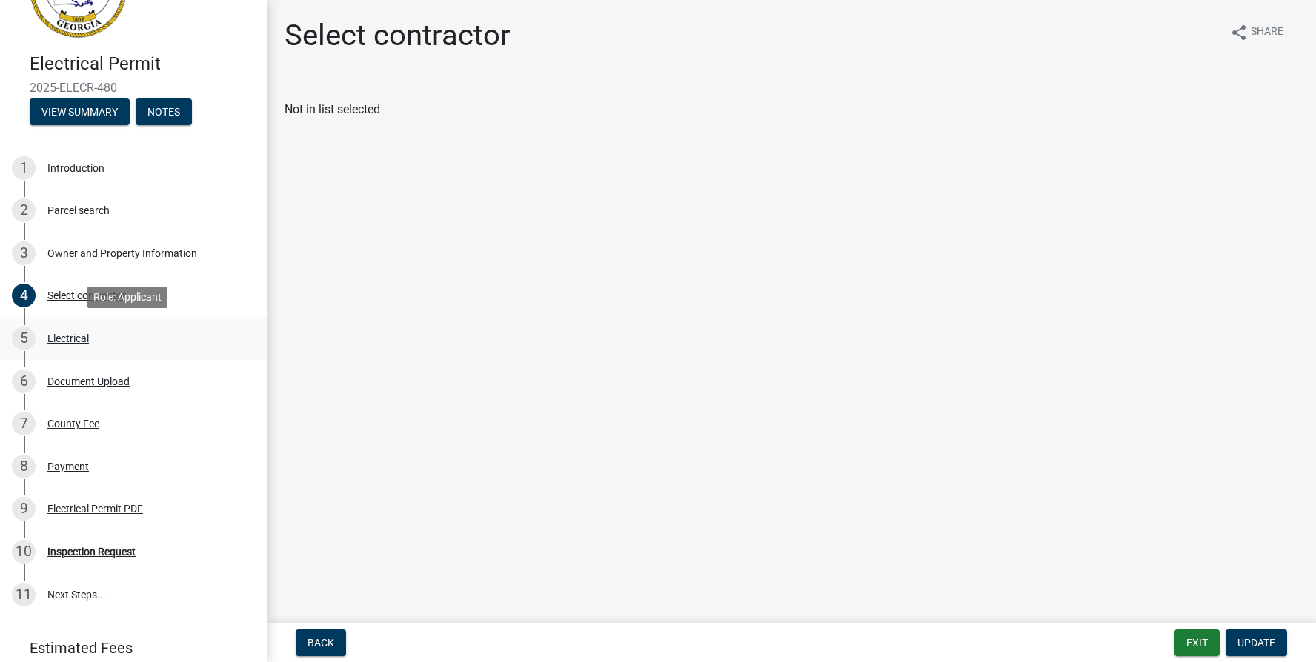
click at [61, 336] on div "Electrical" at bounding box center [67, 338] width 41 height 10
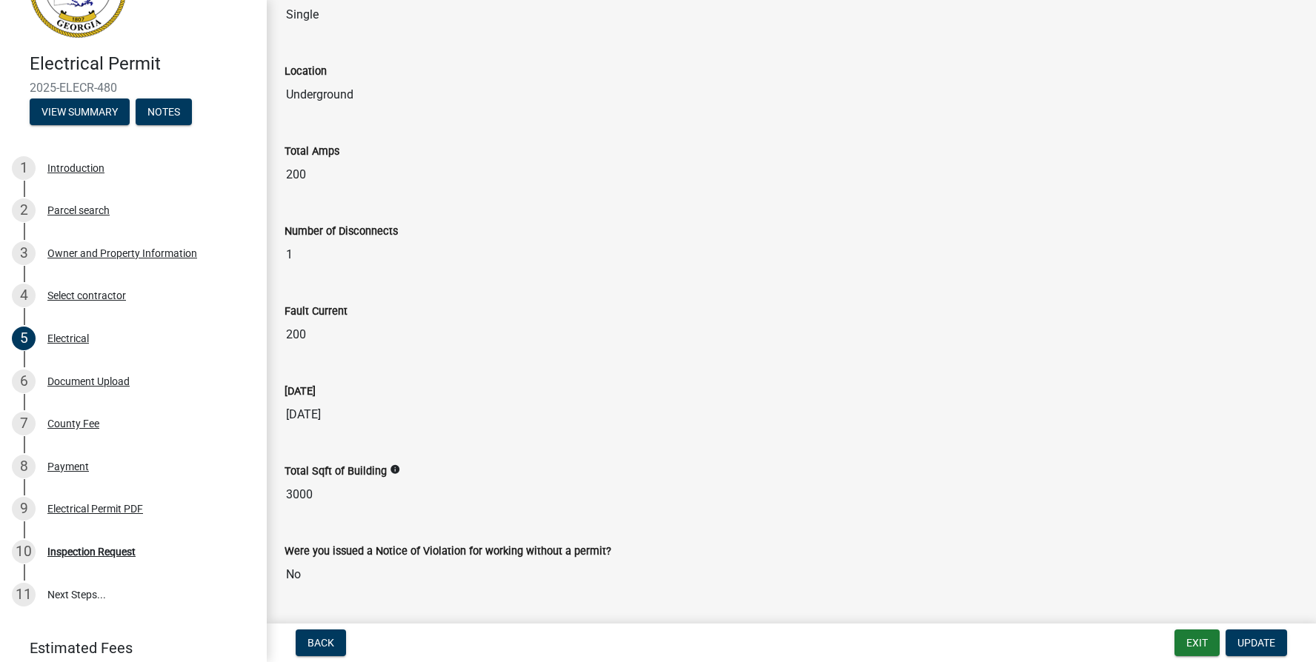
scroll to position [753, 0]
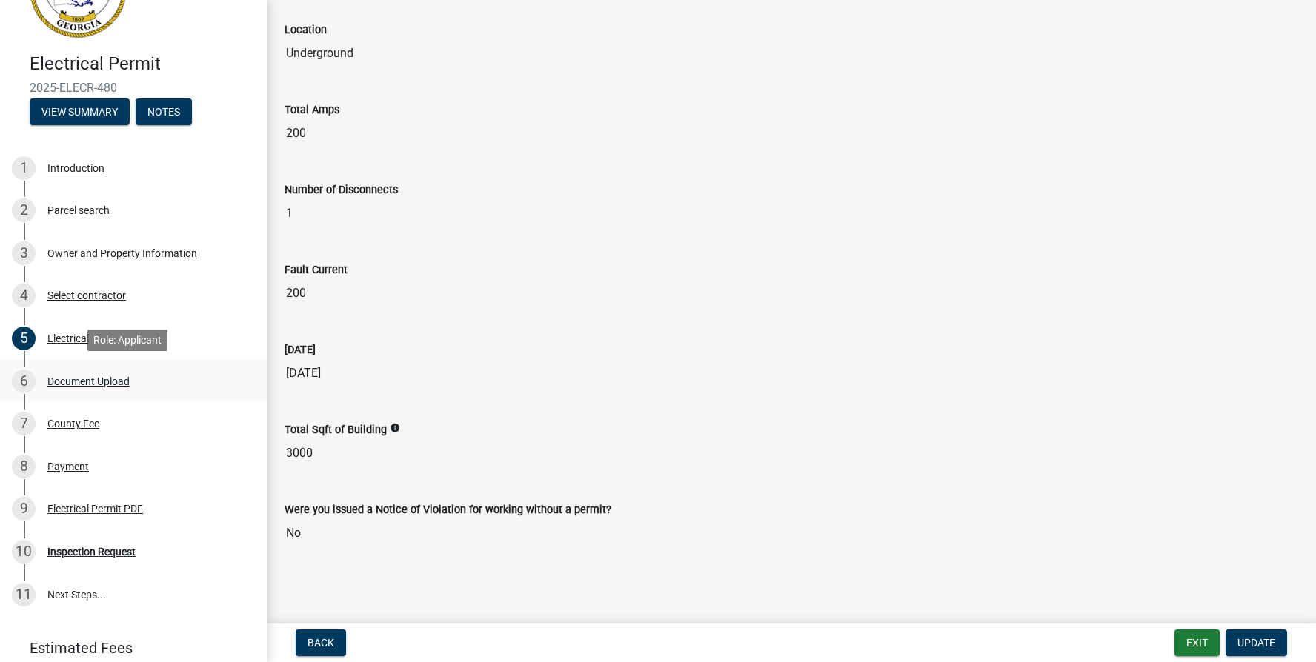
click at [74, 382] on div "Document Upload" at bounding box center [88, 381] width 82 height 10
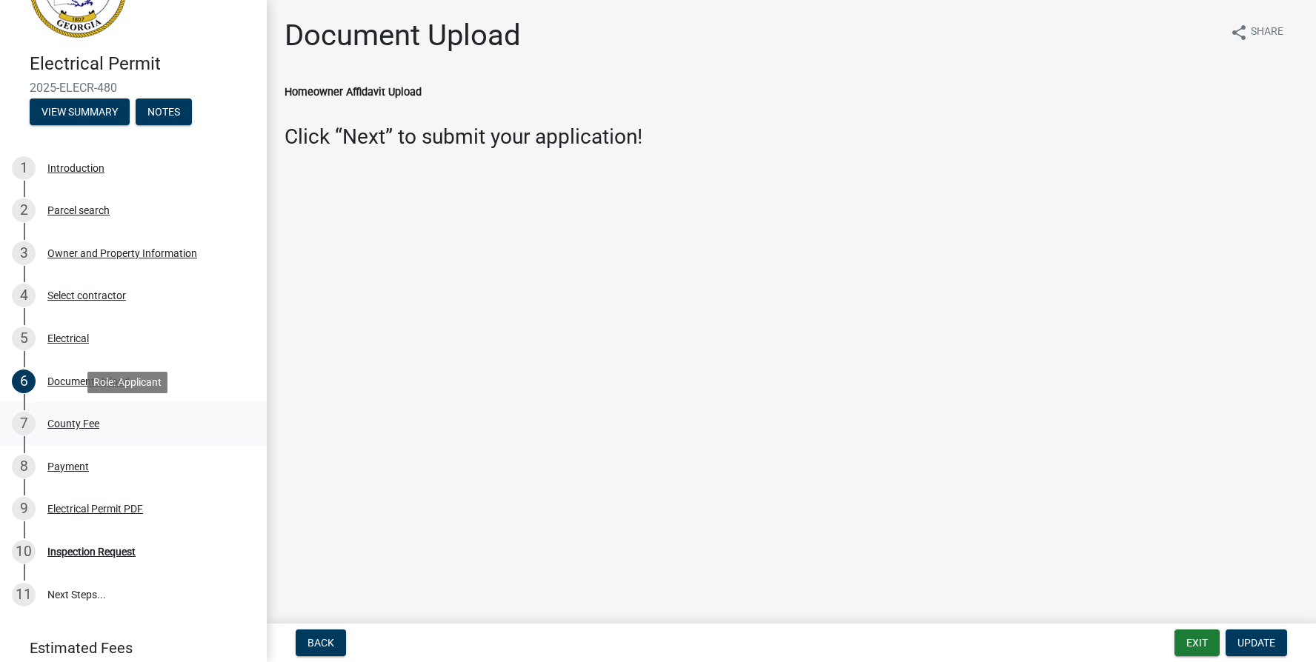
click at [81, 424] on div "County Fee" at bounding box center [73, 424] width 52 height 10
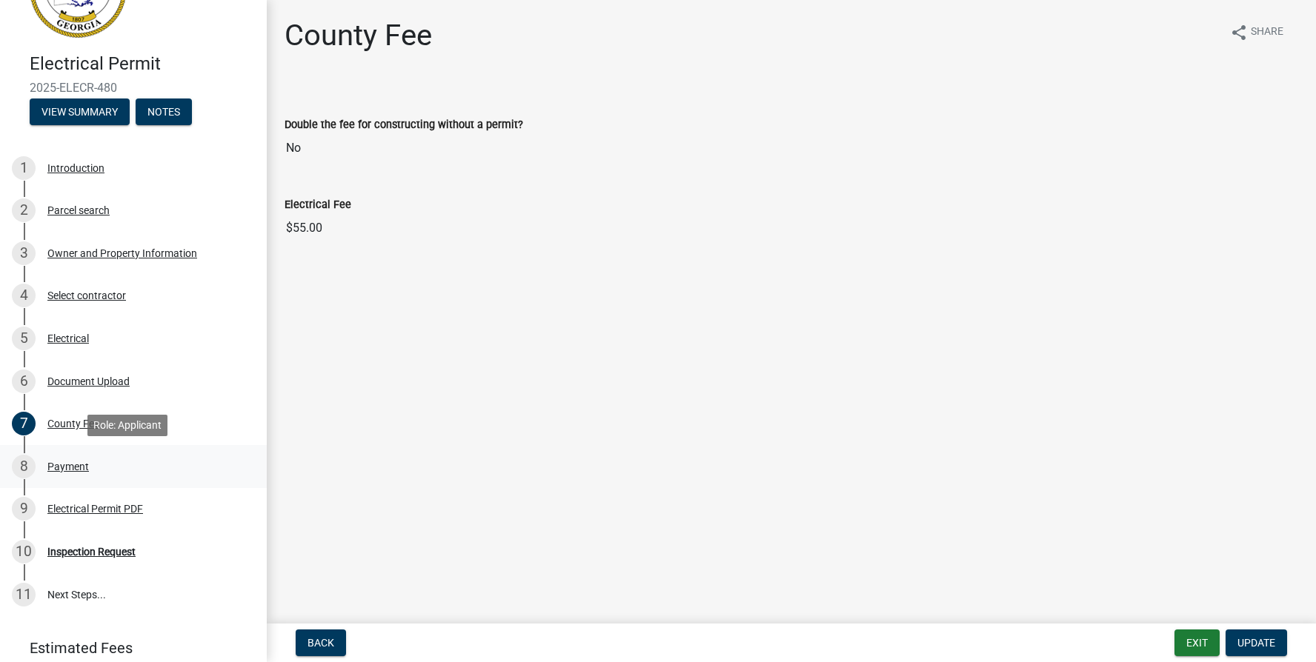
click at [75, 464] on div "Payment" at bounding box center [67, 467] width 41 height 10
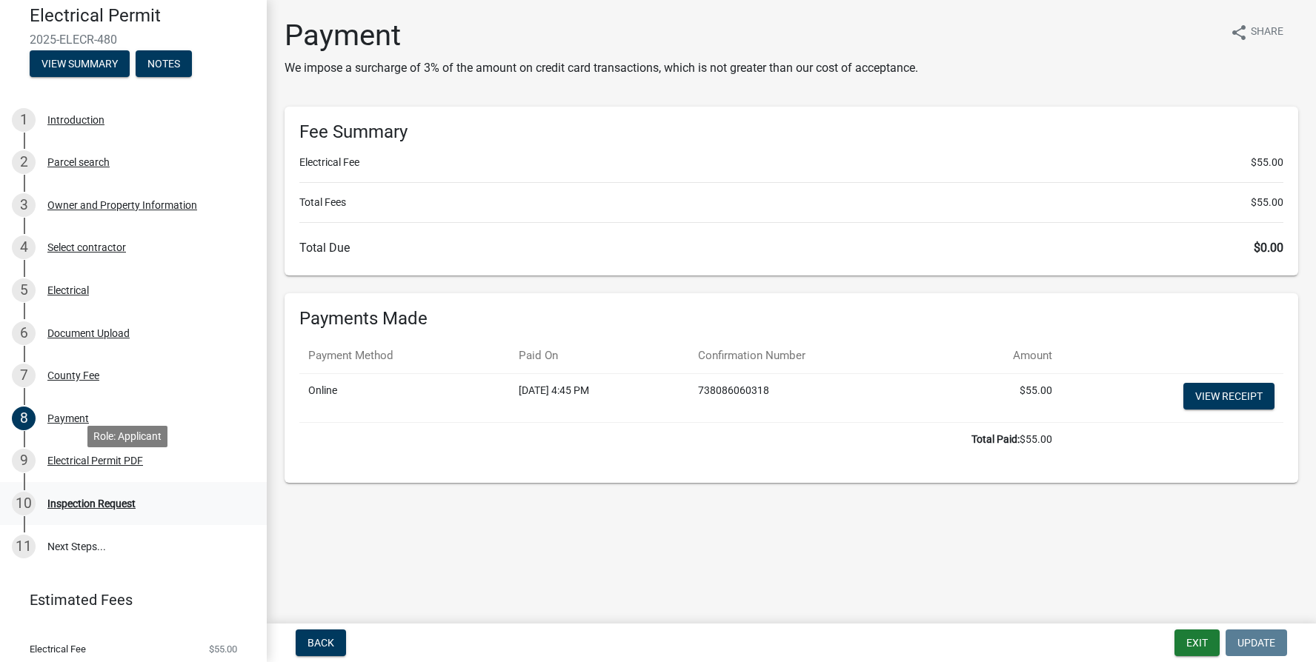
scroll to position [148, 0]
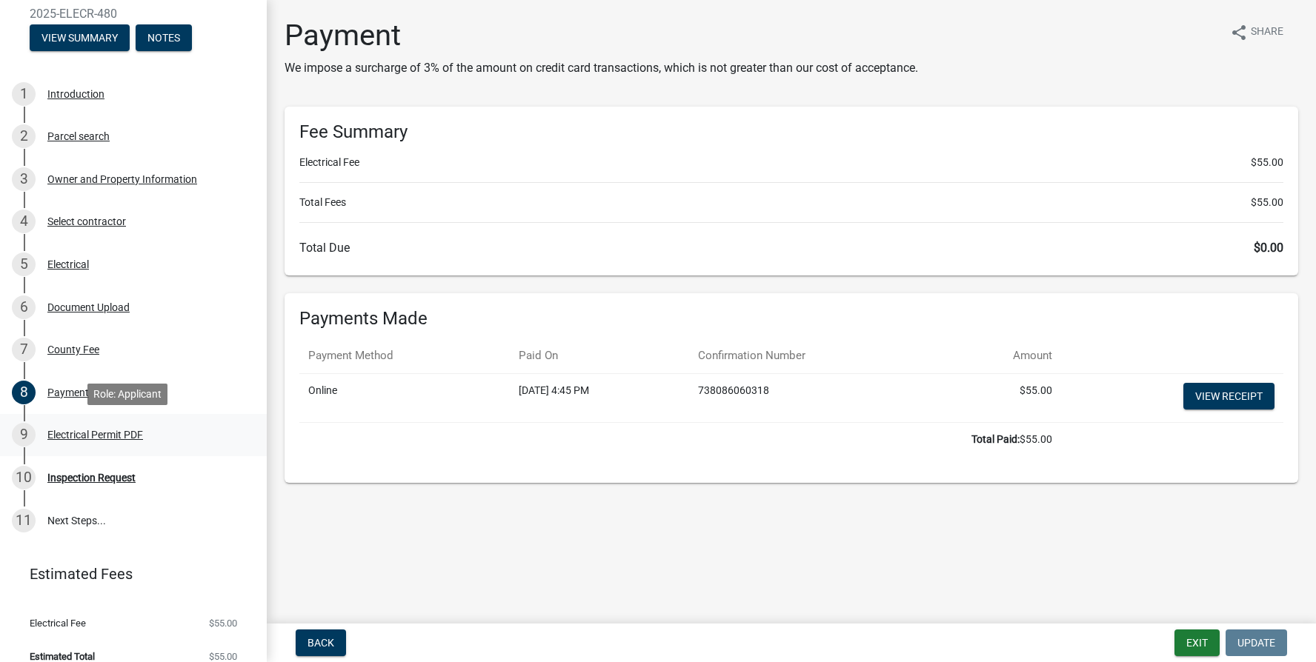
click at [76, 434] on div "Electrical Permit PDF" at bounding box center [95, 435] width 96 height 10
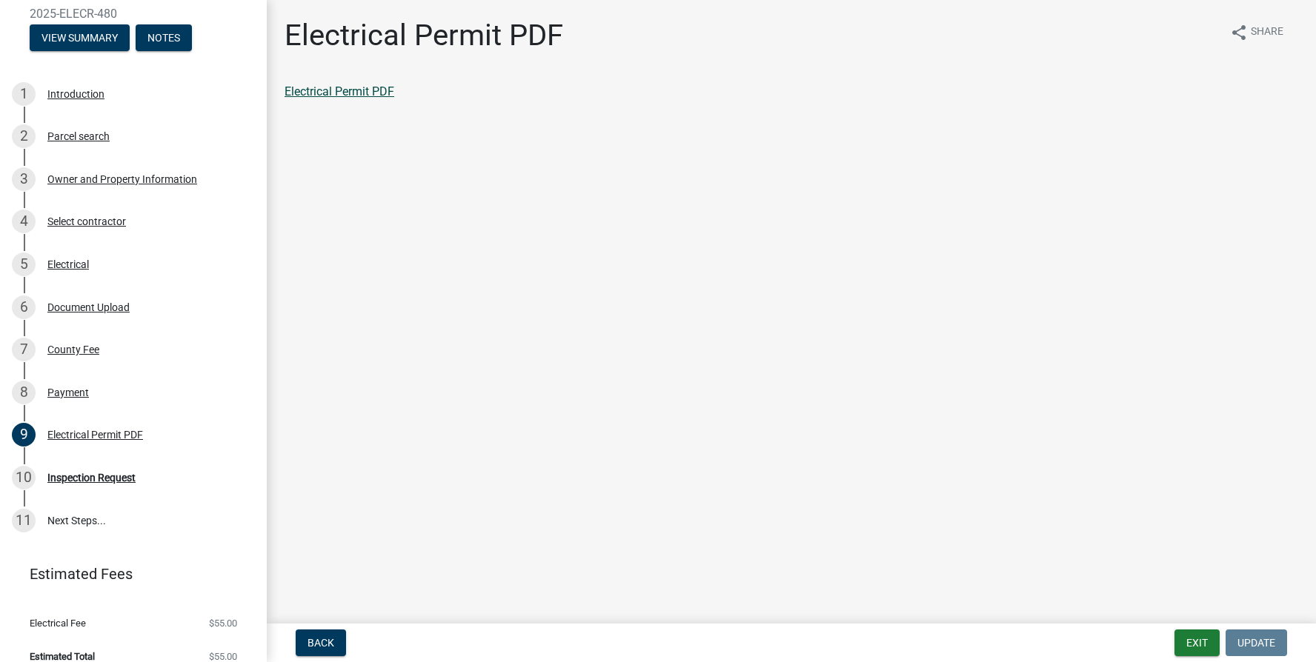
click at [342, 94] on link "Electrical Permit PDF" at bounding box center [339, 91] width 110 height 14
click at [99, 476] on div "Inspection Request" at bounding box center [91, 478] width 88 height 10
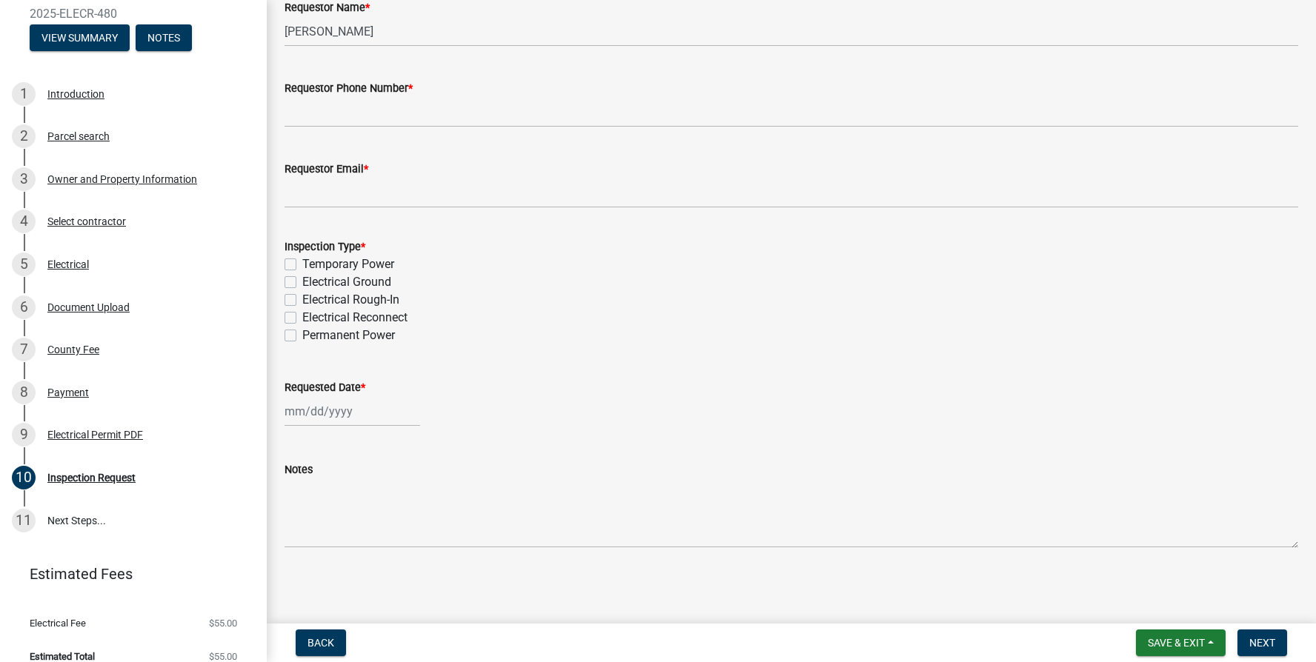
scroll to position [0, 0]
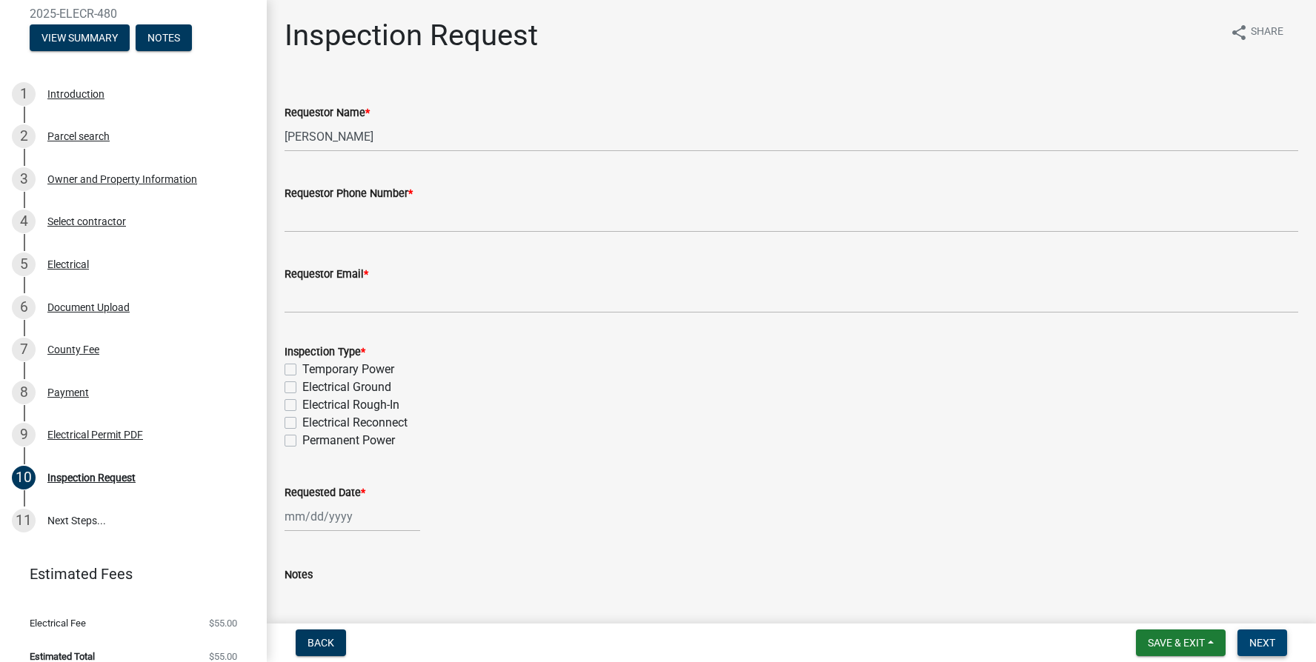
click at [1262, 646] on span "Next" at bounding box center [1262, 643] width 26 height 12
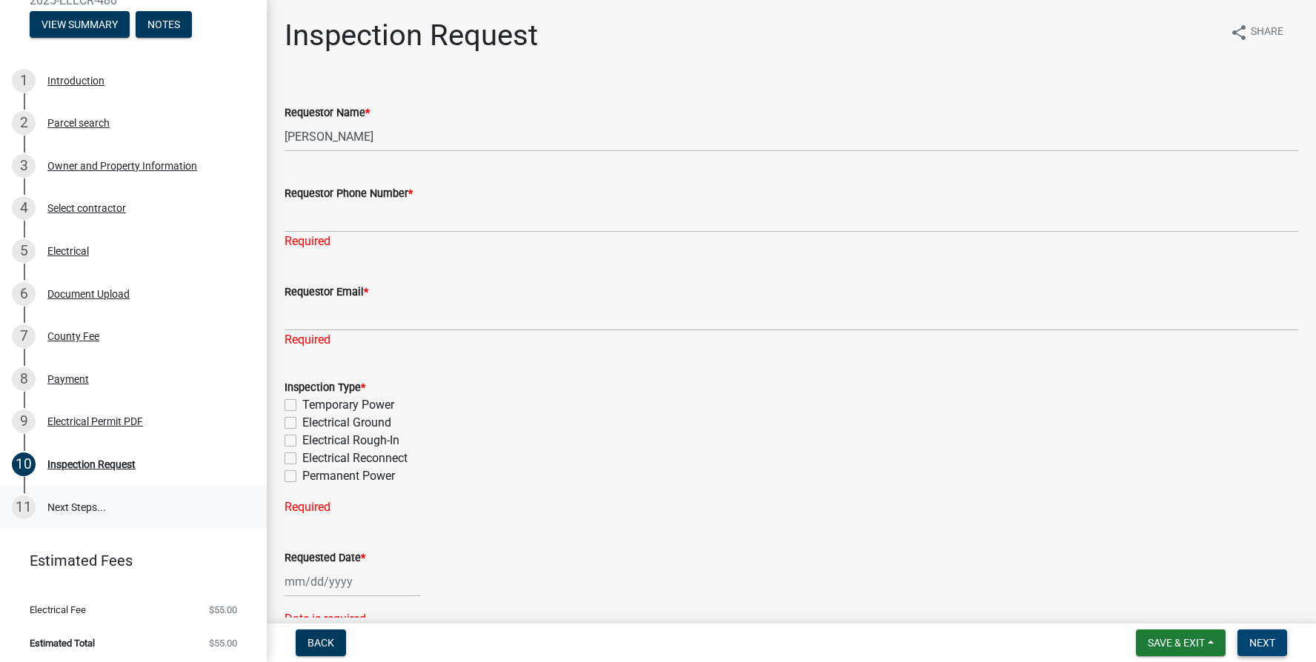
scroll to position [165, 0]
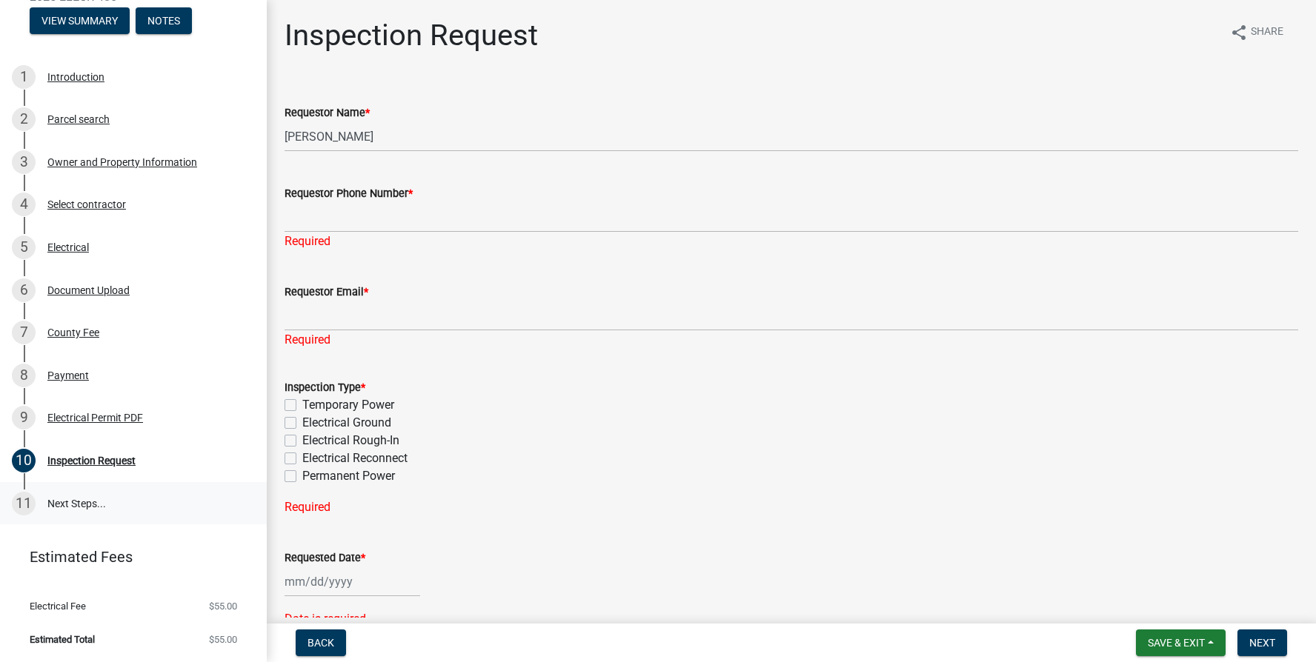
click at [69, 500] on link "11 Next Steps..." at bounding box center [133, 503] width 267 height 43
click at [25, 507] on div "11" at bounding box center [24, 504] width 24 height 24
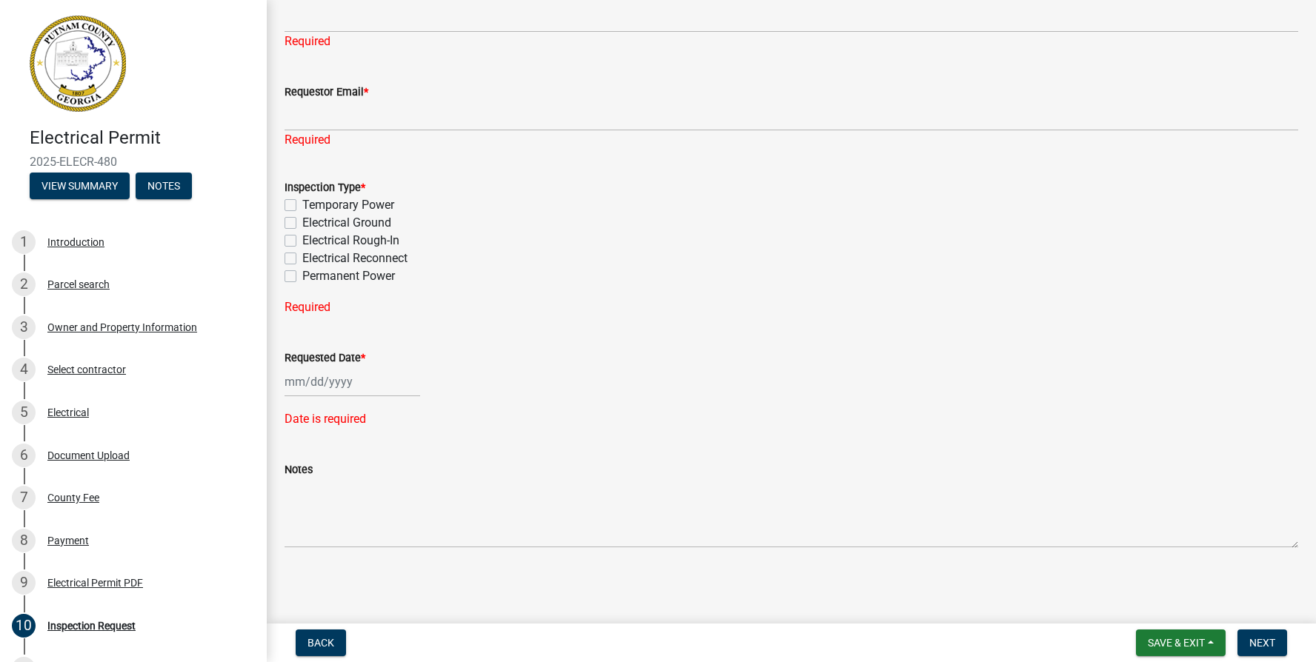
scroll to position [0, 0]
